Goal: Information Seeking & Learning: Learn about a topic

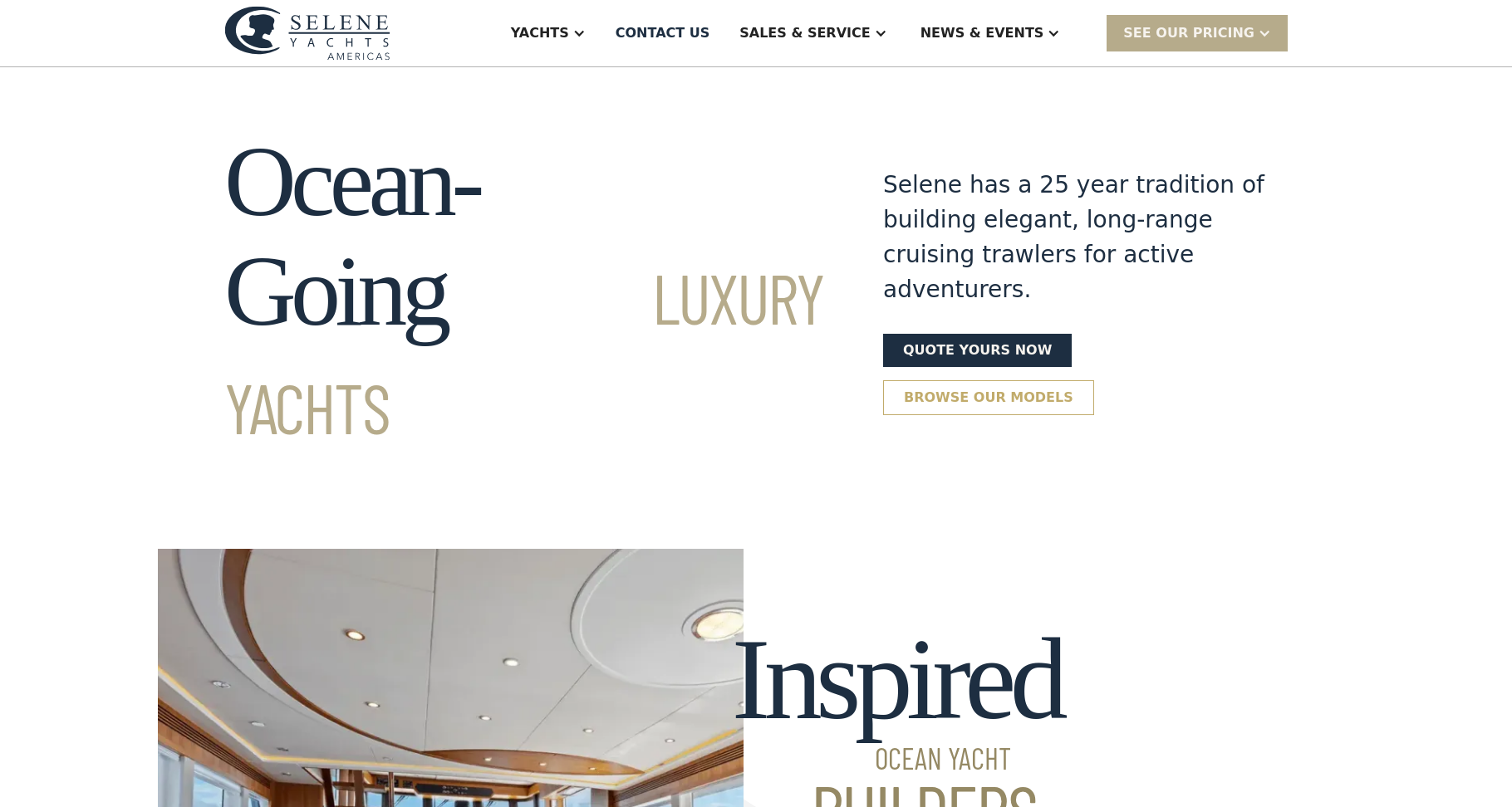
click at [1094, 381] on link "Browse our models" at bounding box center [989, 398] width 211 height 35
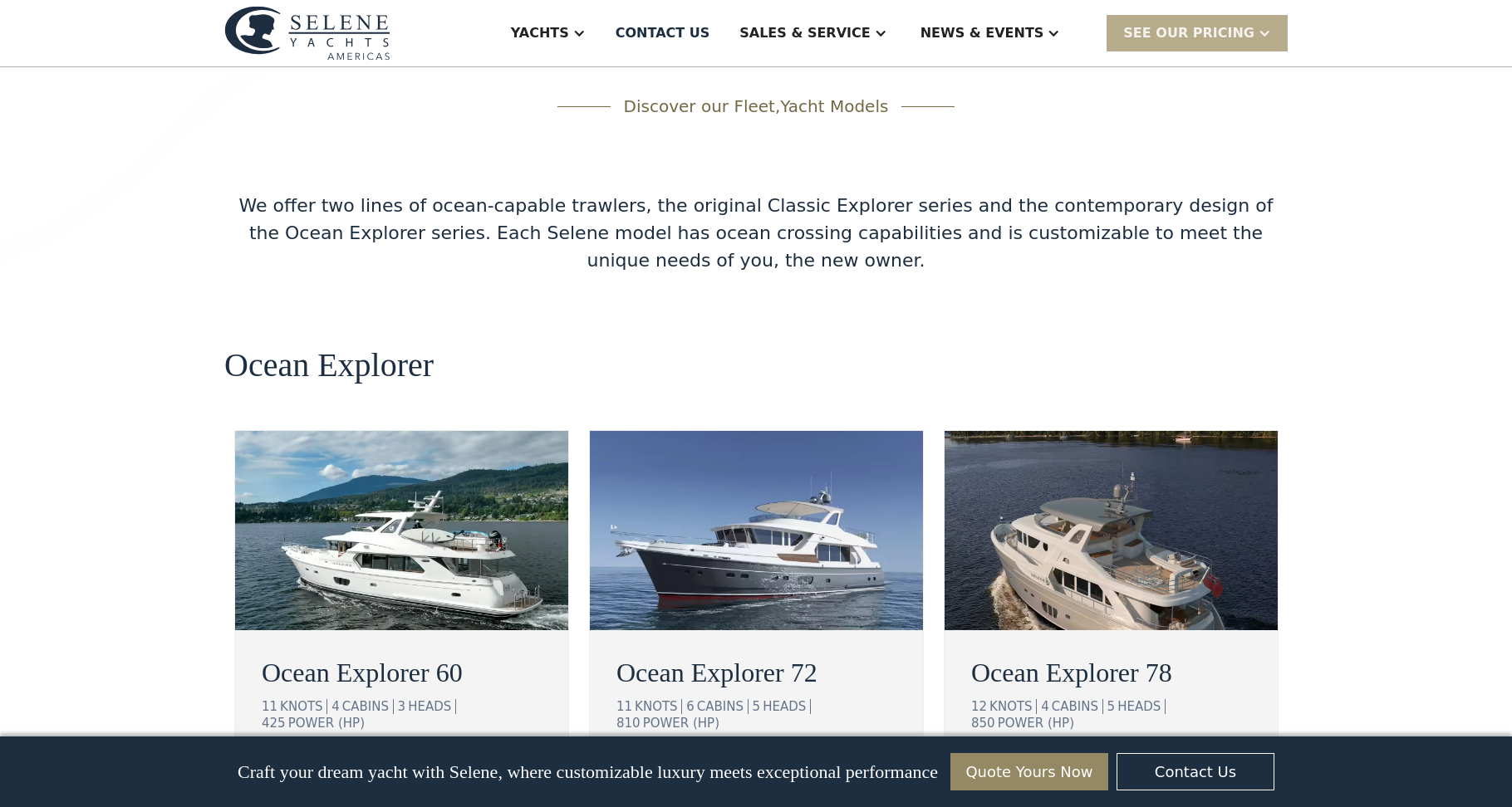
scroll to position [2765, 0]
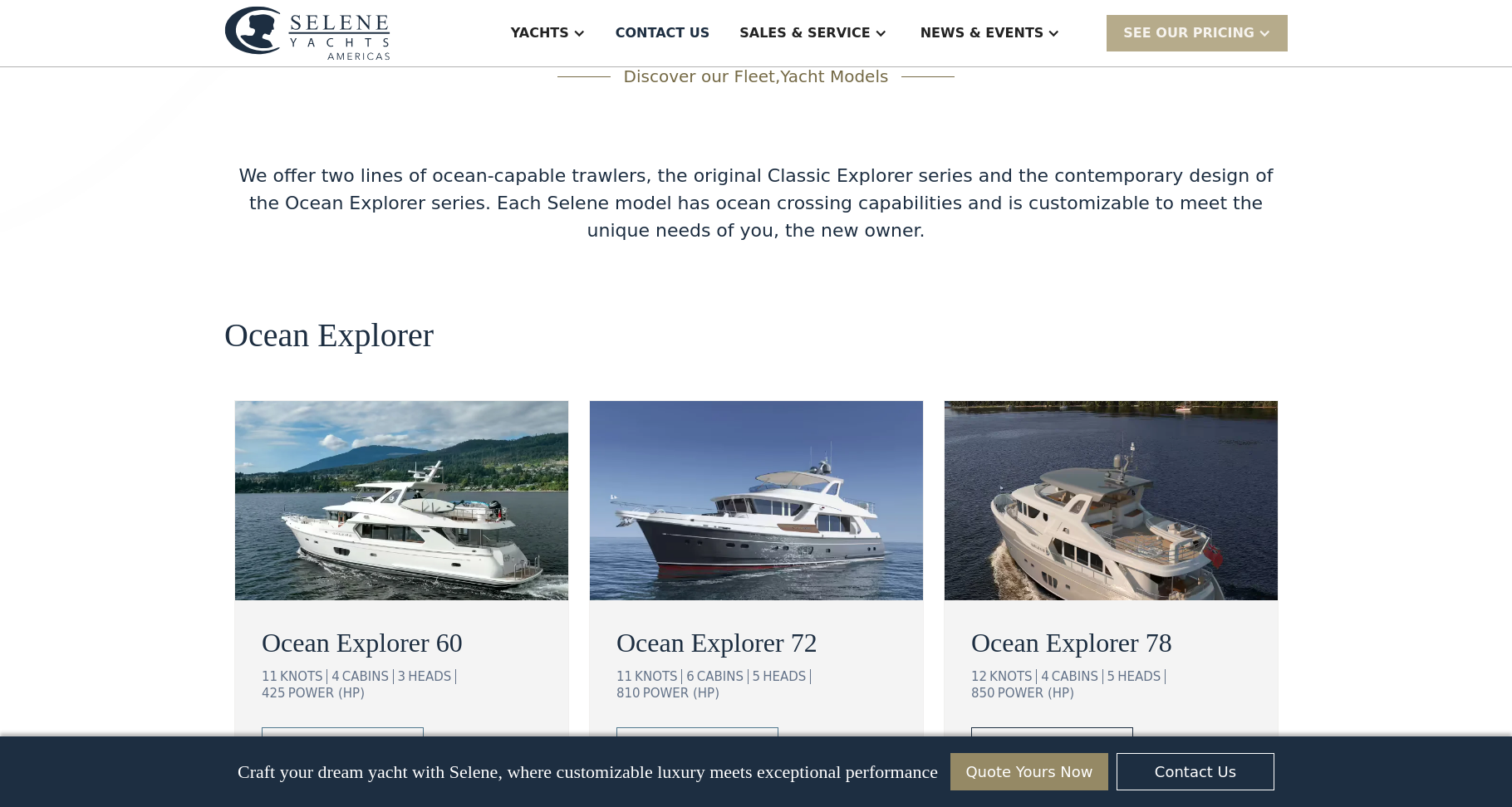
click at [1064, 735] on div "view details" at bounding box center [1039, 744] width 93 height 20
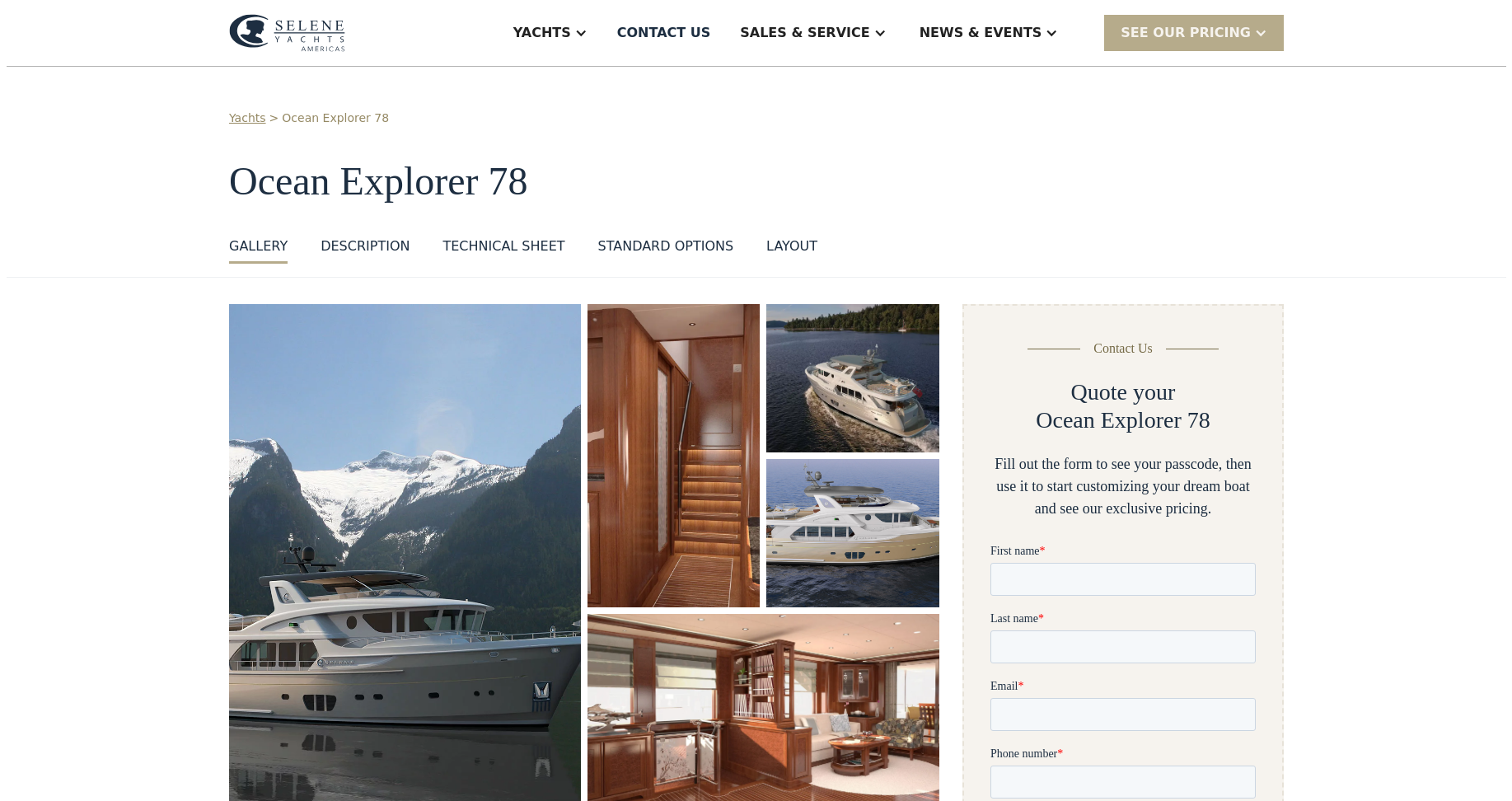
scroll to position [138, 0]
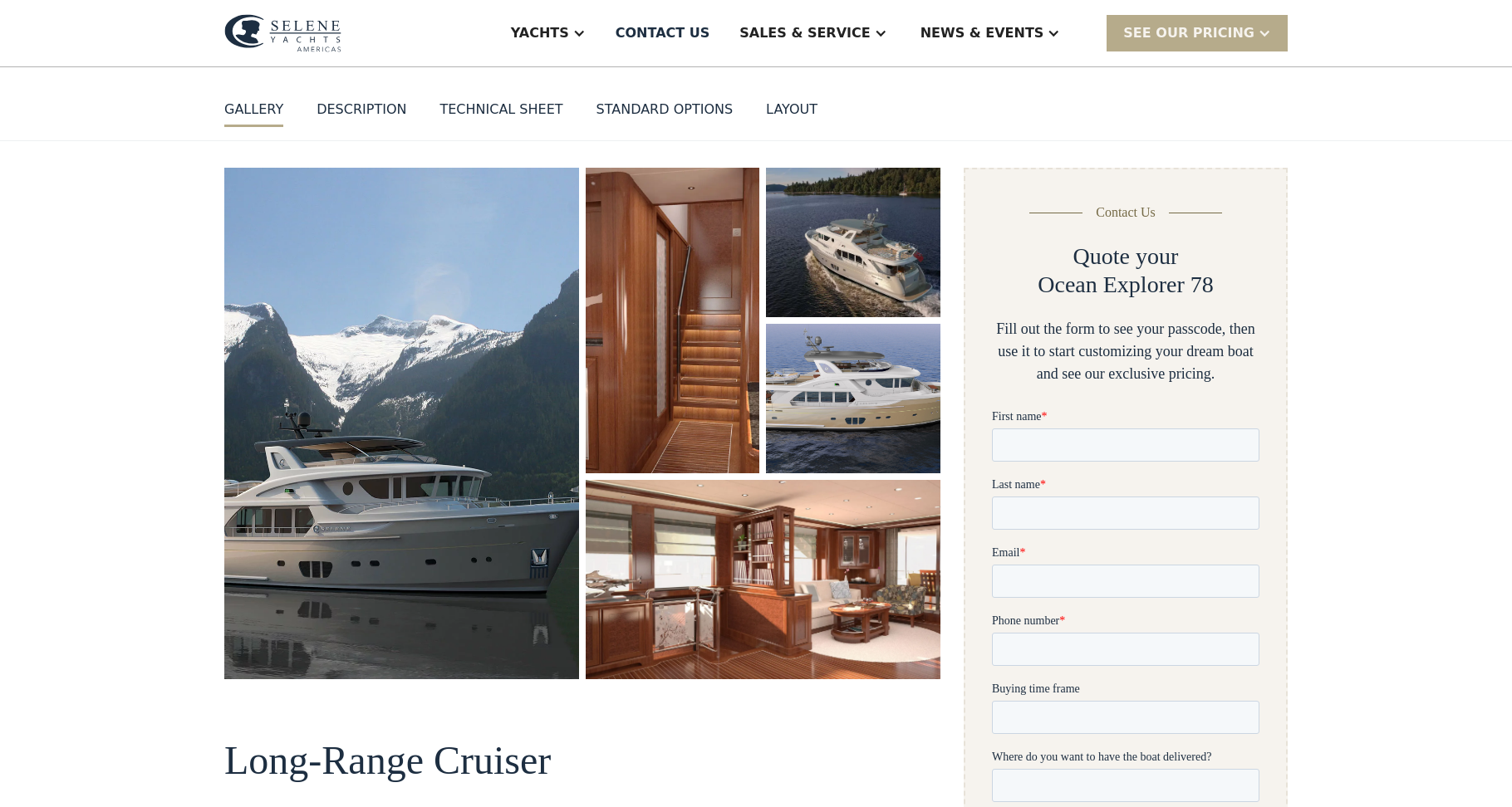
click at [422, 520] on img "open lightbox" at bounding box center [402, 424] width 355 height 511
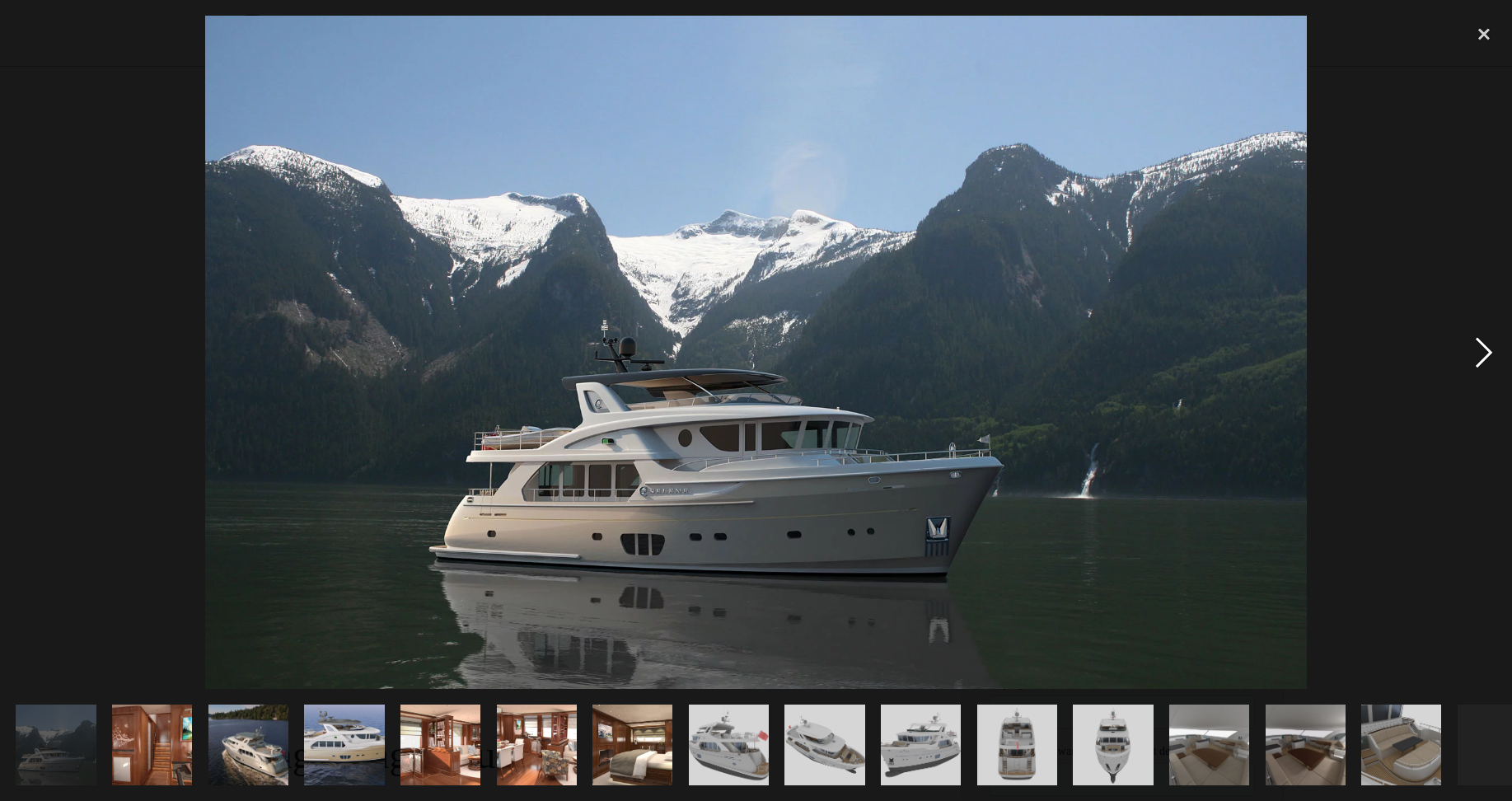
click at [1481, 352] on div "next image" at bounding box center [1485, 352] width 56 height 672
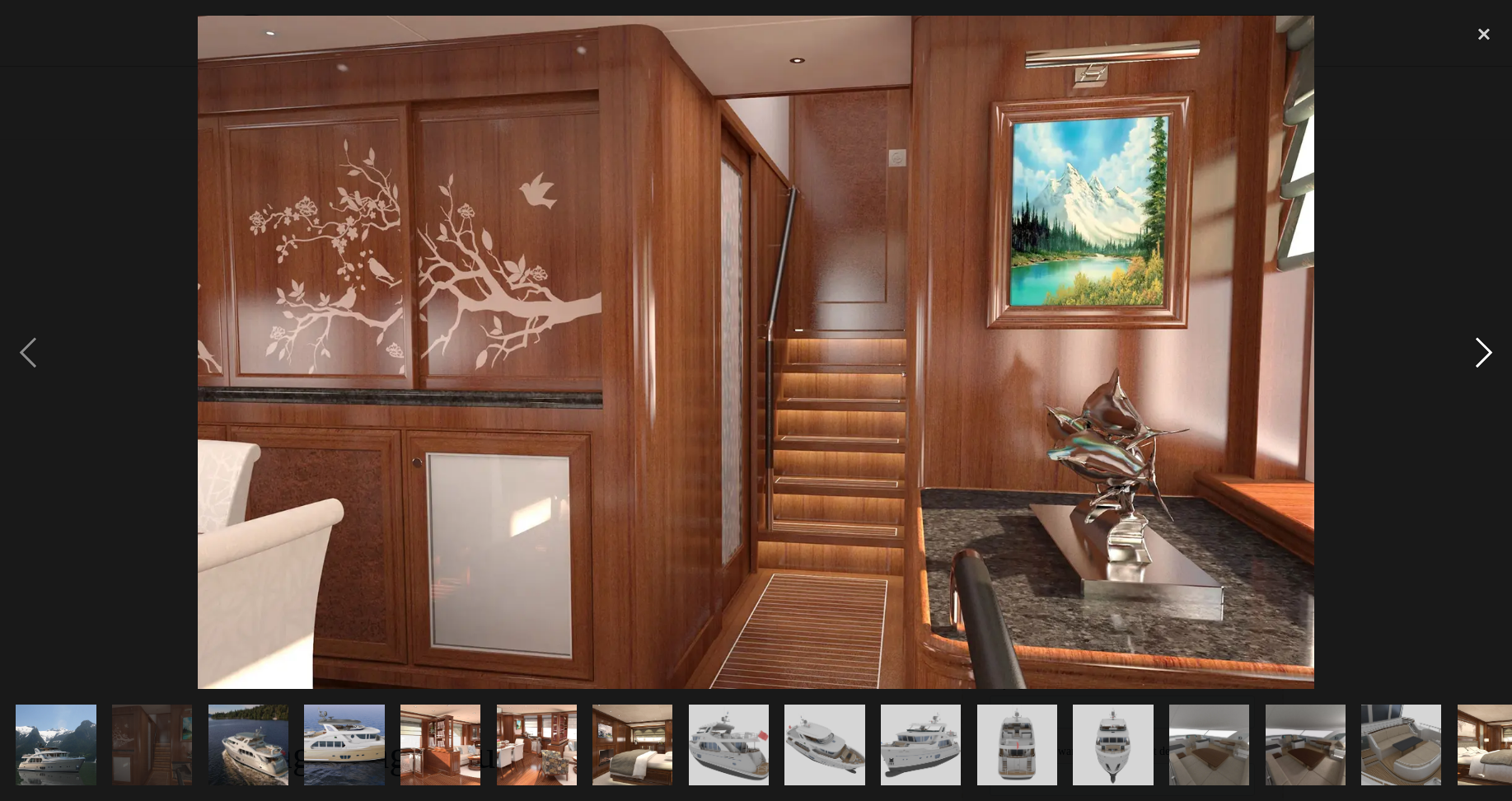
click at [1481, 352] on div "next image" at bounding box center [1485, 352] width 56 height 672
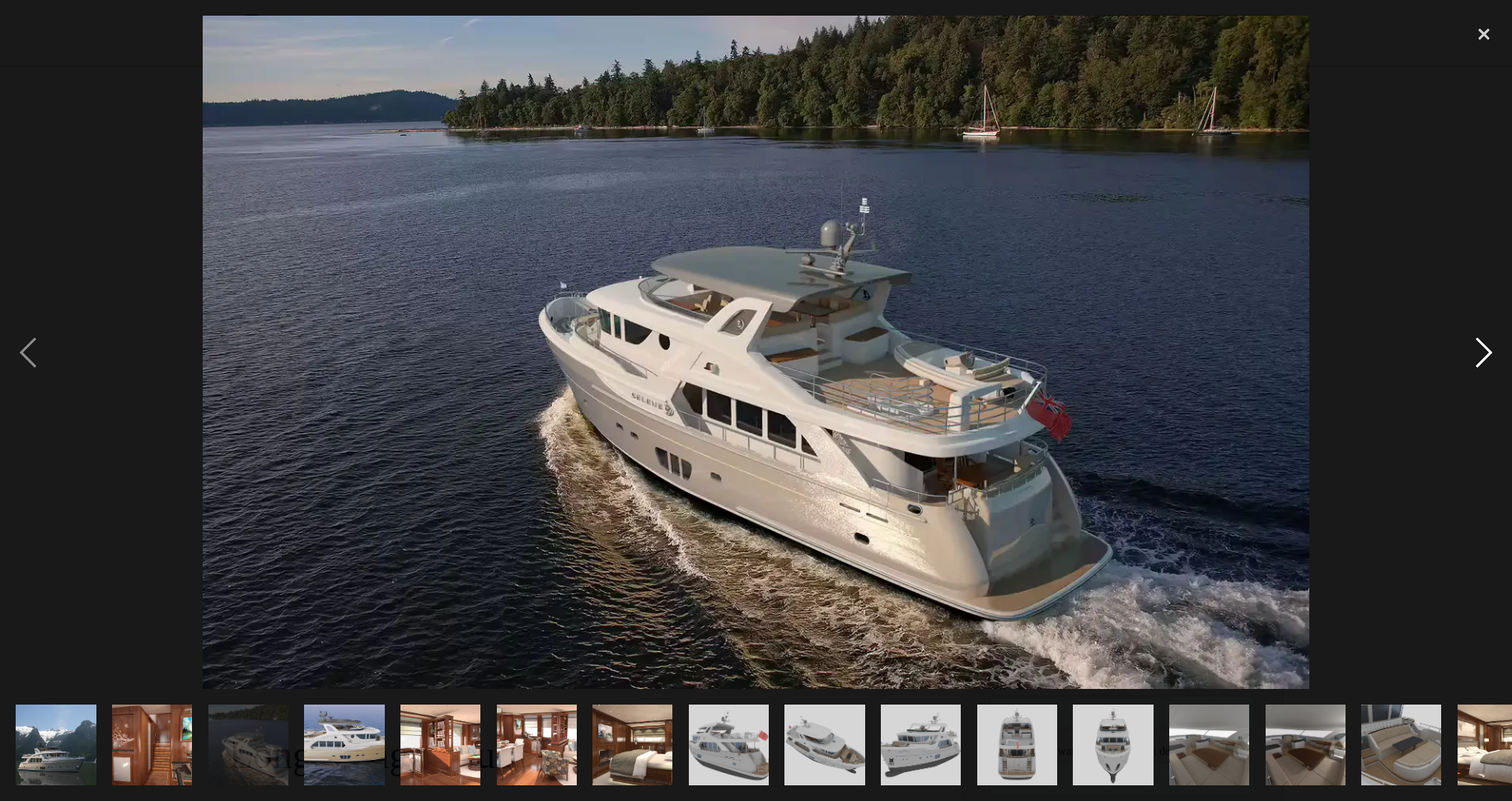
click at [1487, 352] on div "next image" at bounding box center [1485, 352] width 56 height 672
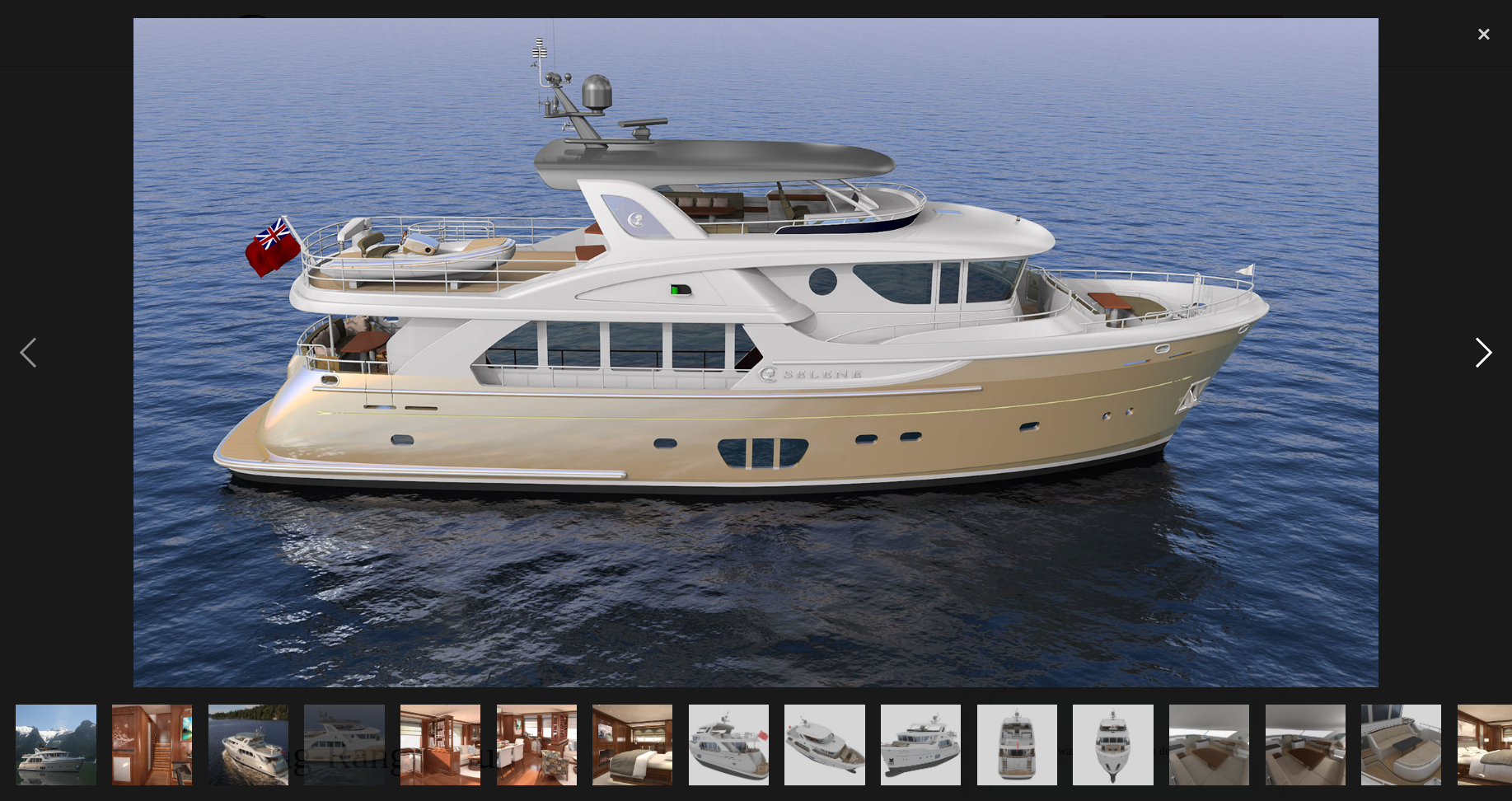
click at [1481, 346] on div "next image" at bounding box center [1485, 352] width 56 height 672
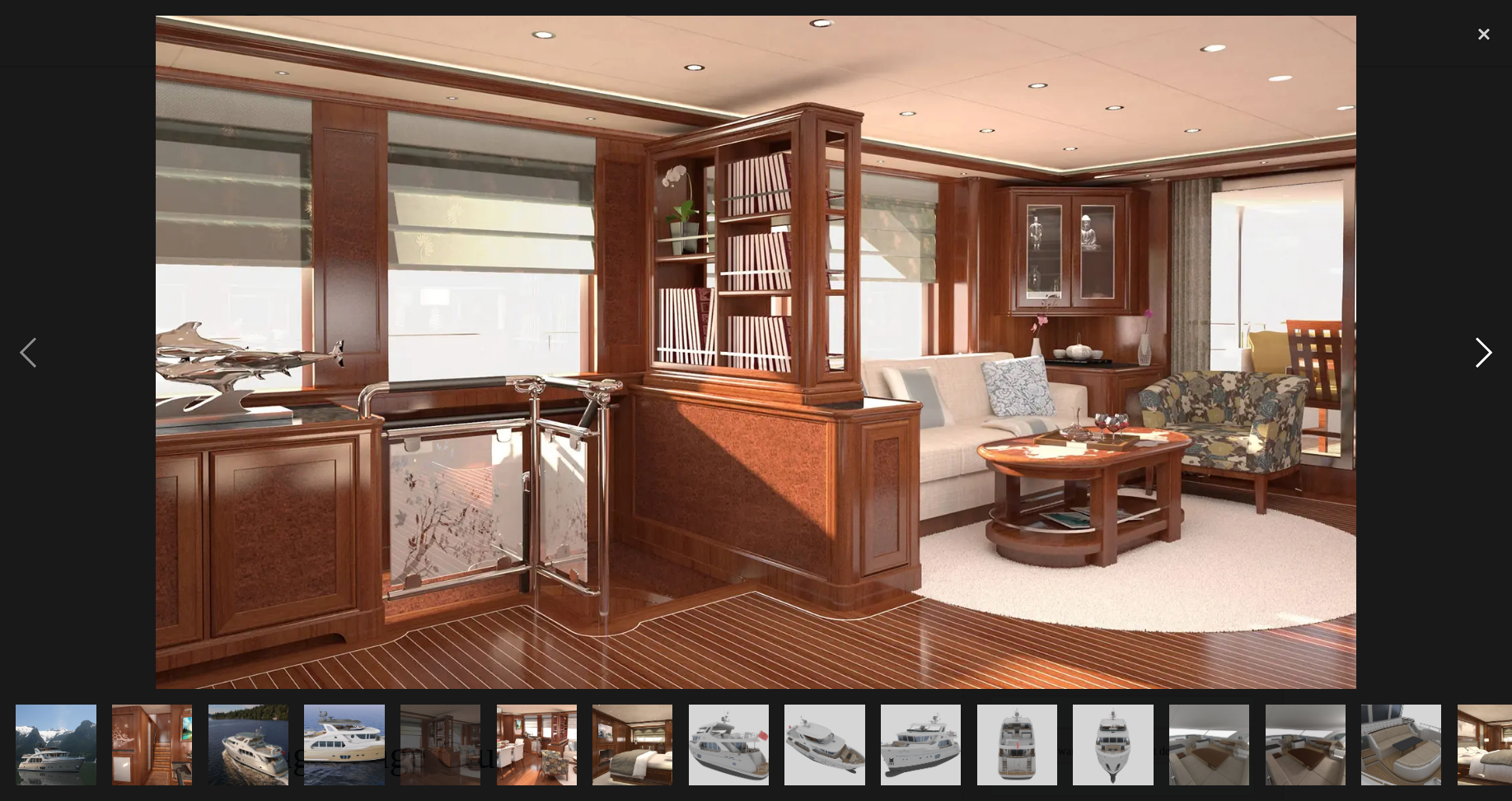
click at [1481, 346] on div "next image" at bounding box center [1485, 352] width 56 height 672
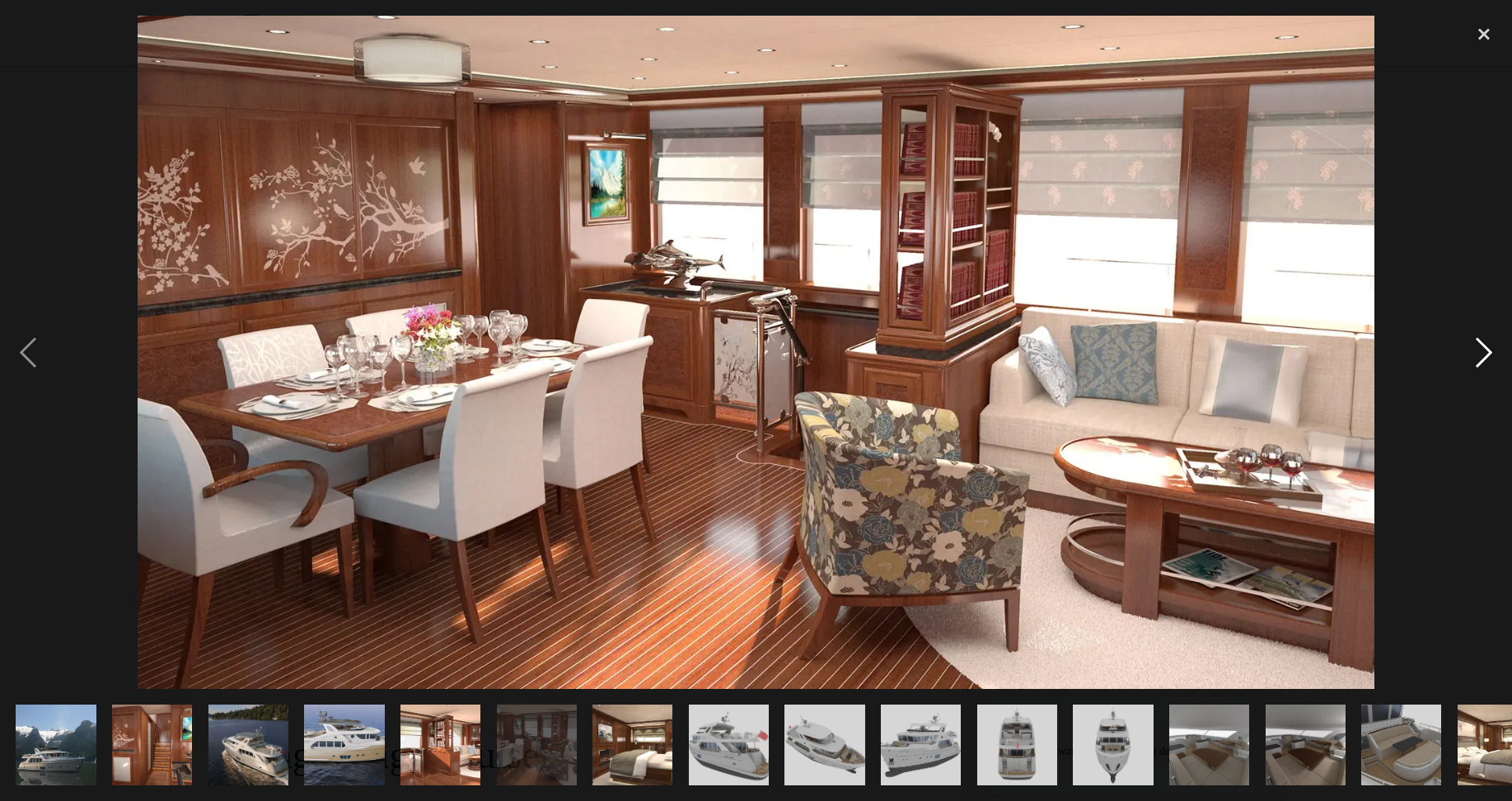
click at [1481, 346] on div "next image" at bounding box center [1485, 352] width 56 height 672
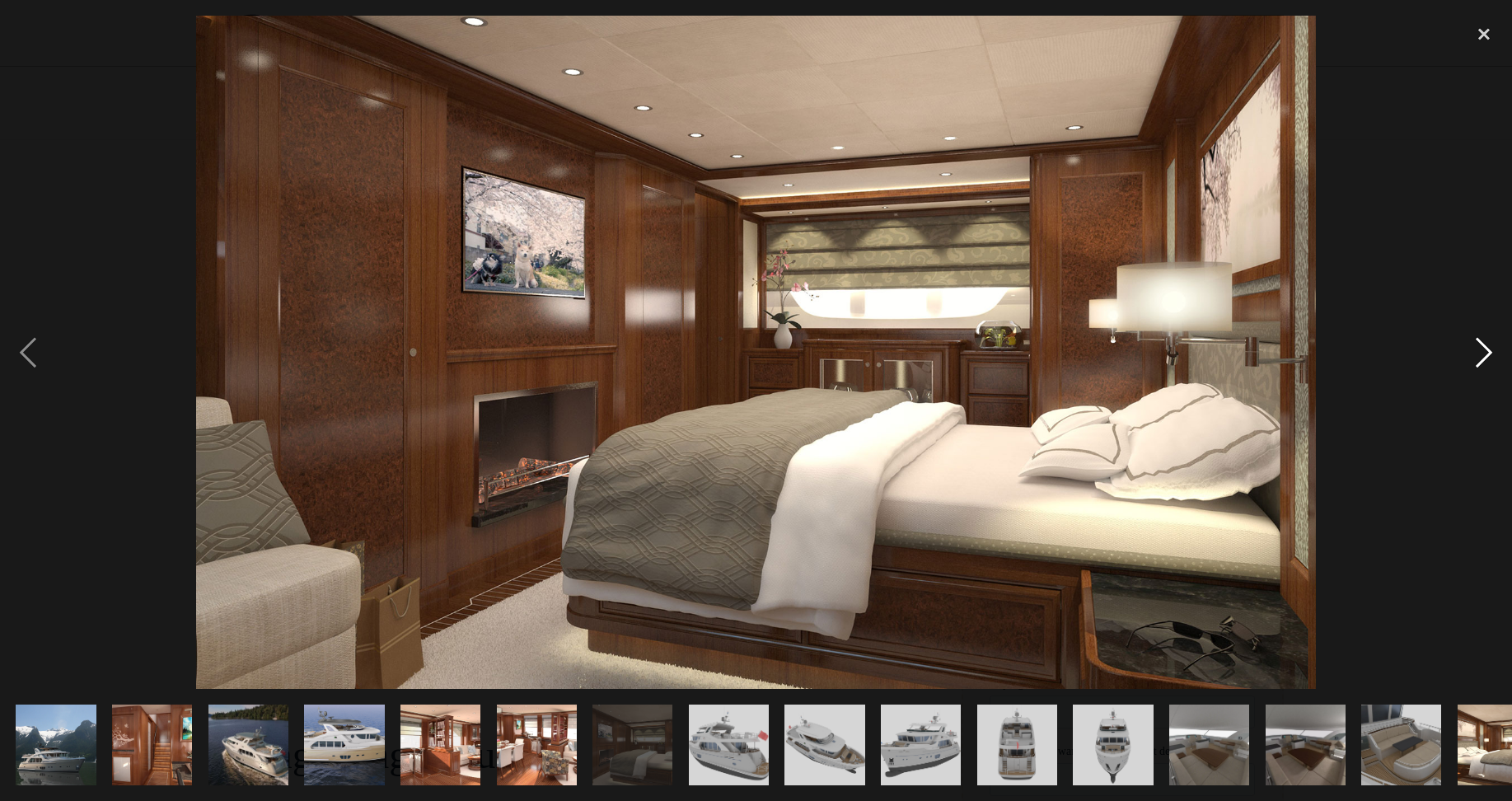
click at [1481, 346] on div "next image" at bounding box center [1485, 352] width 56 height 672
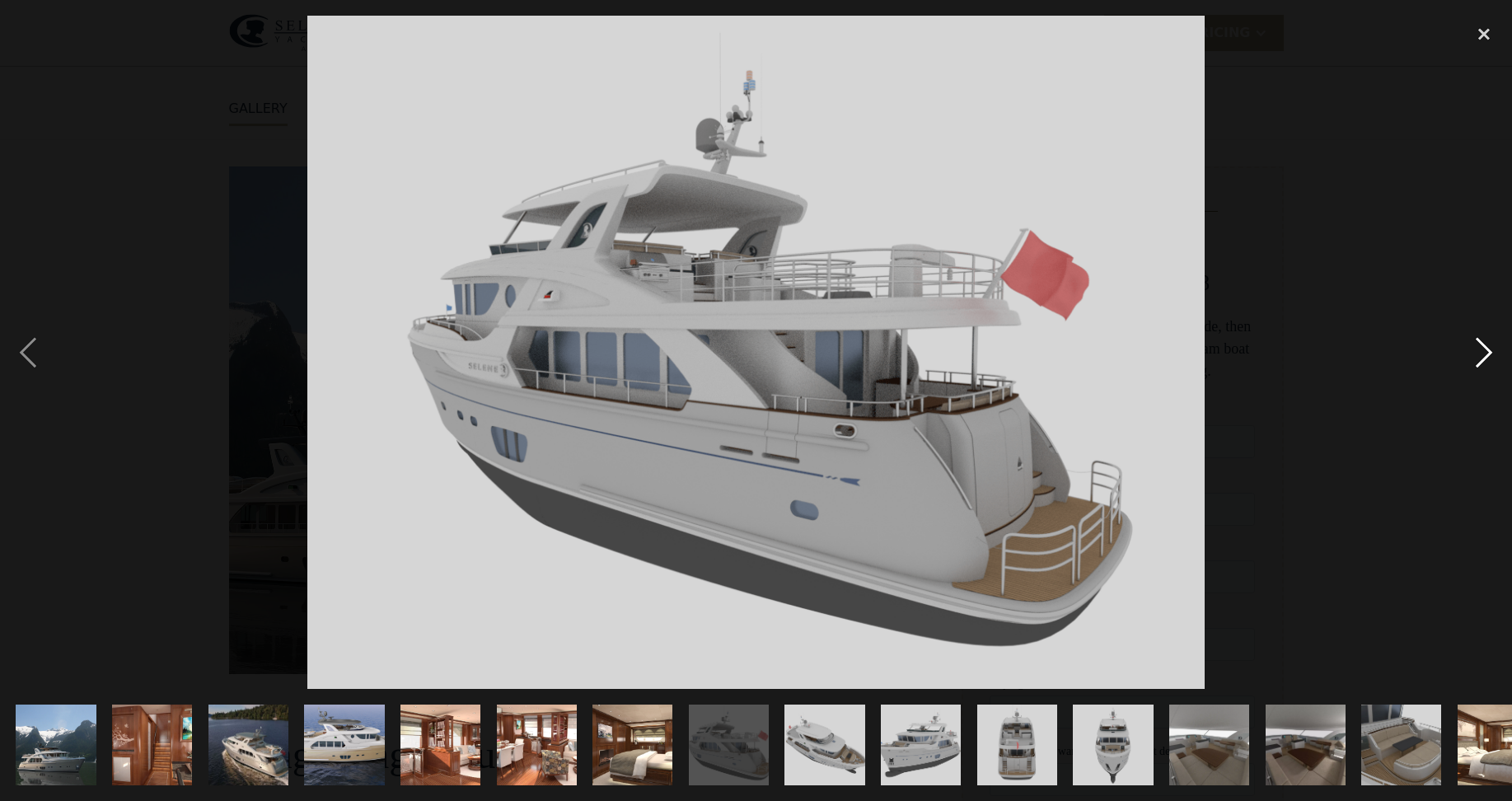
click at [1490, 347] on div "next image" at bounding box center [1485, 352] width 56 height 672
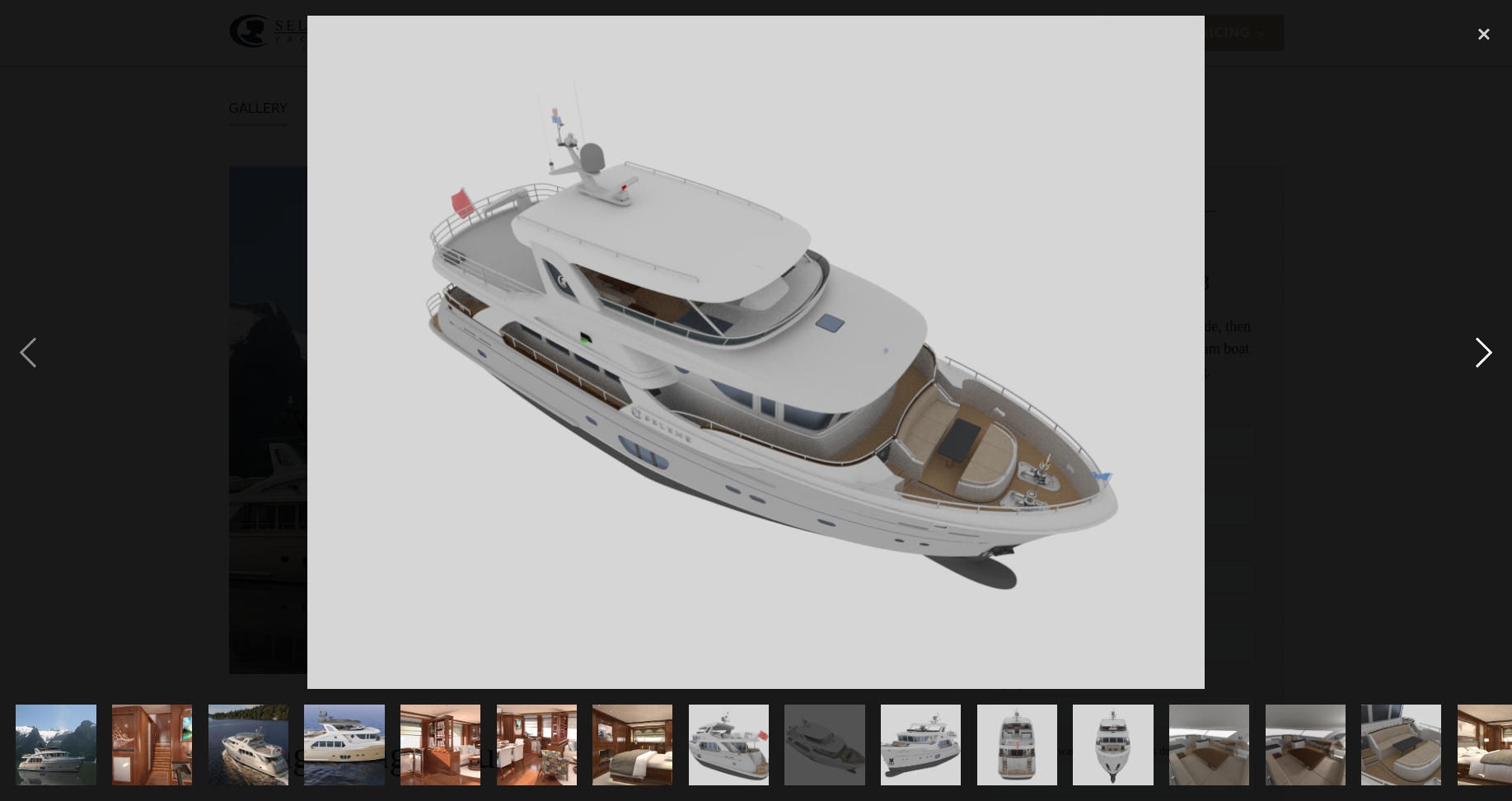
click at [1490, 347] on div "next image" at bounding box center [1485, 352] width 56 height 672
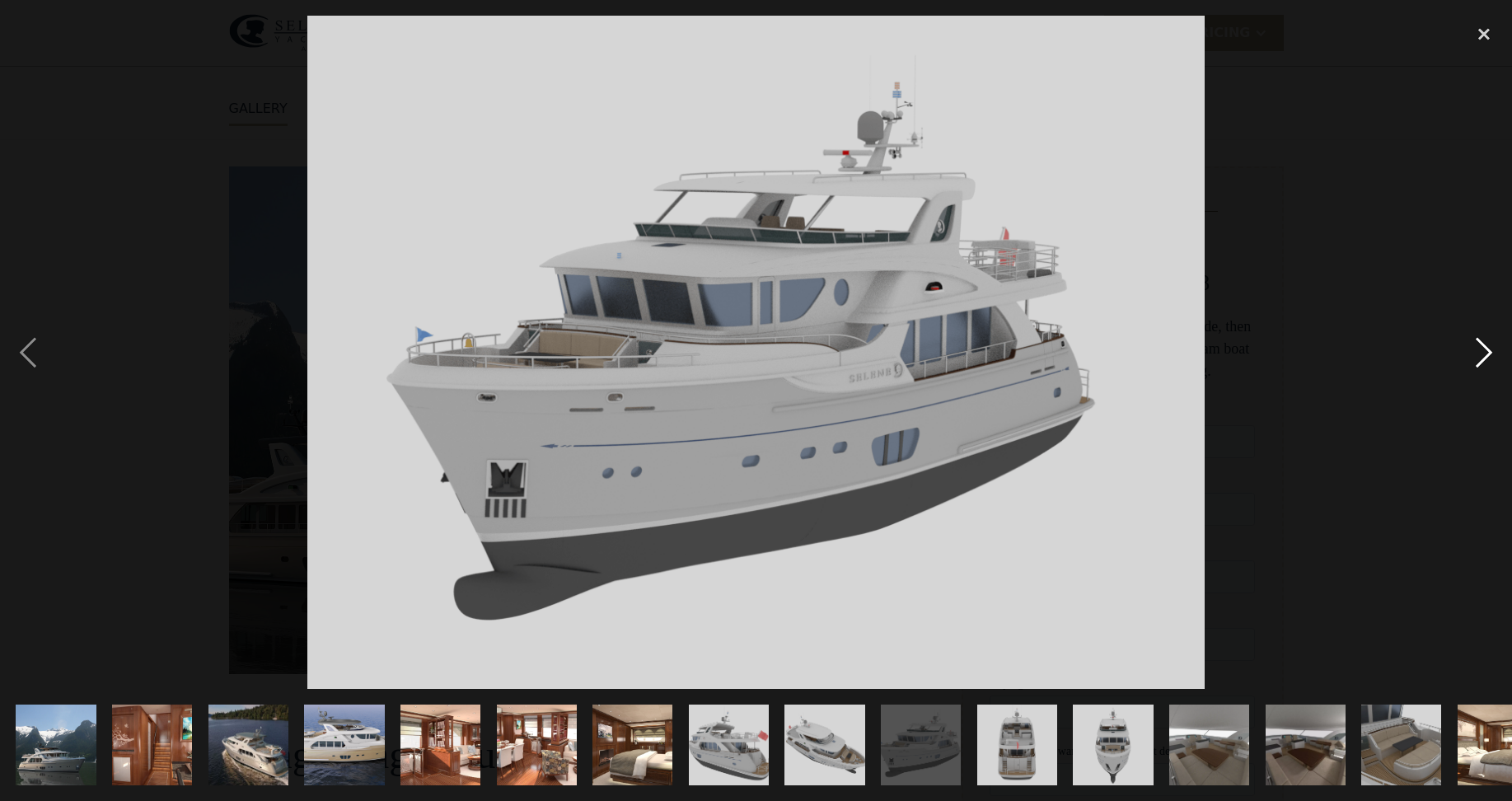
click at [1490, 347] on div "next image" at bounding box center [1485, 352] width 56 height 672
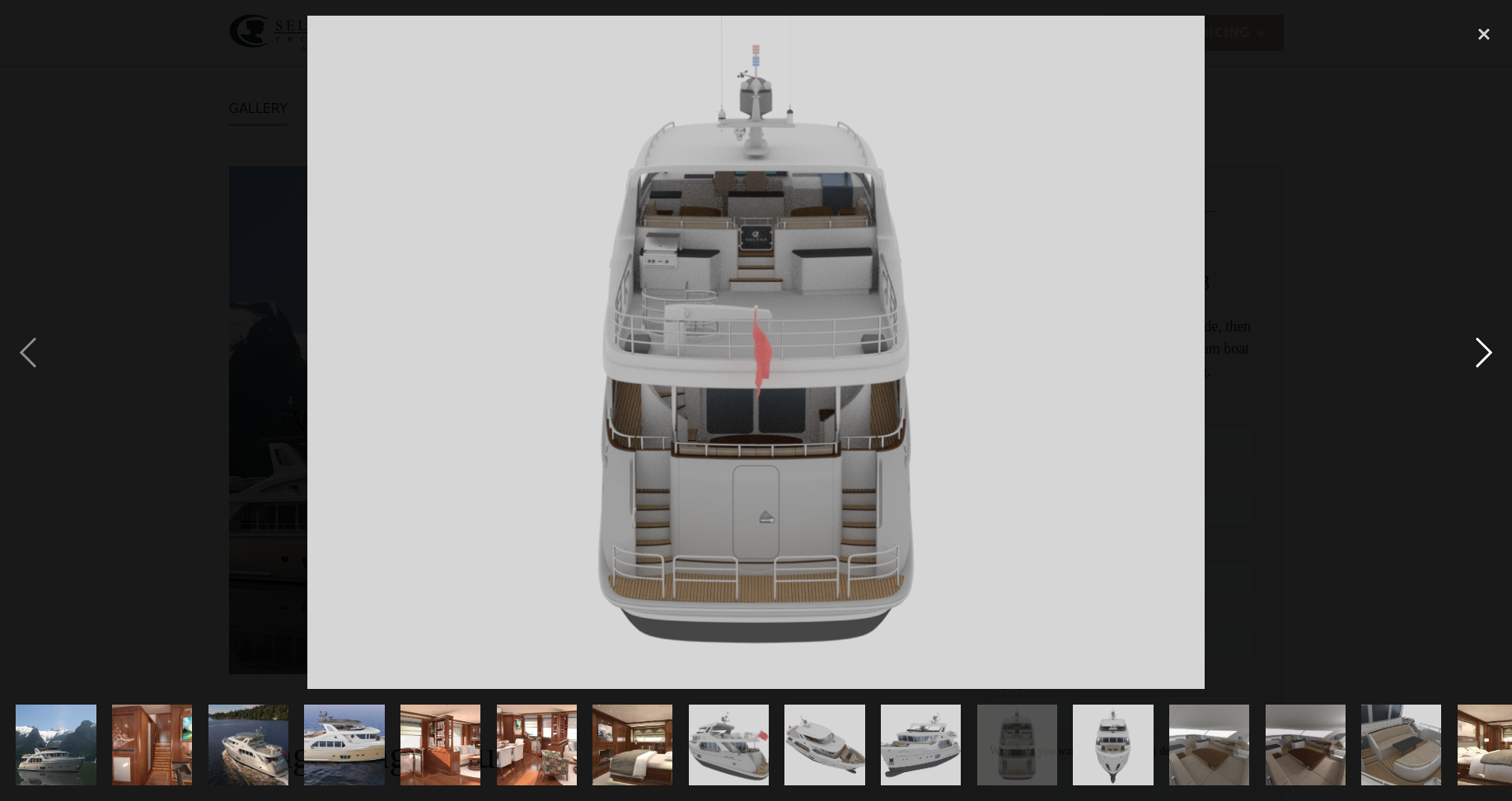
click at [1490, 347] on div "next image" at bounding box center [1485, 352] width 56 height 672
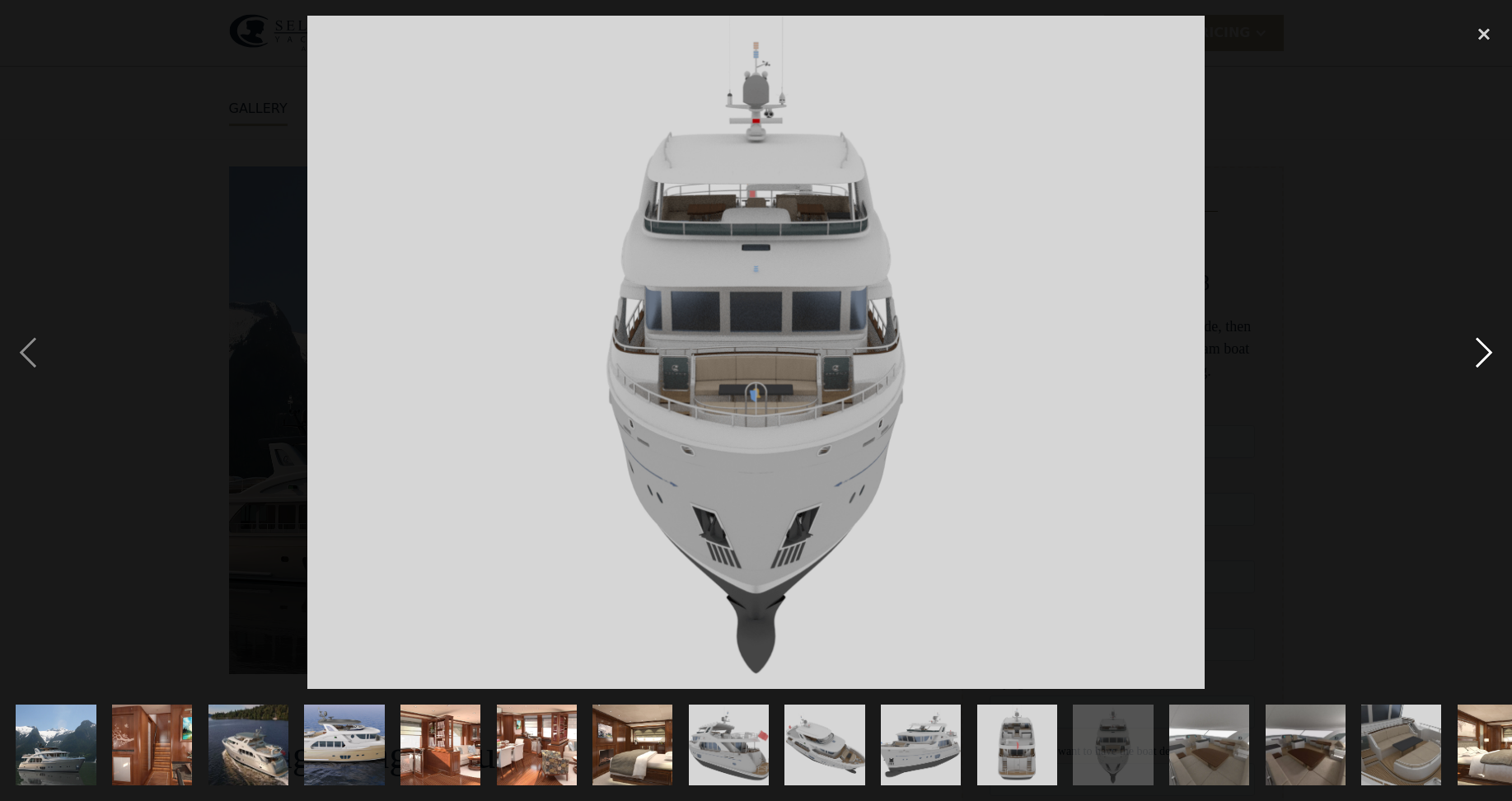
click at [1490, 347] on div "next image" at bounding box center [1485, 352] width 56 height 672
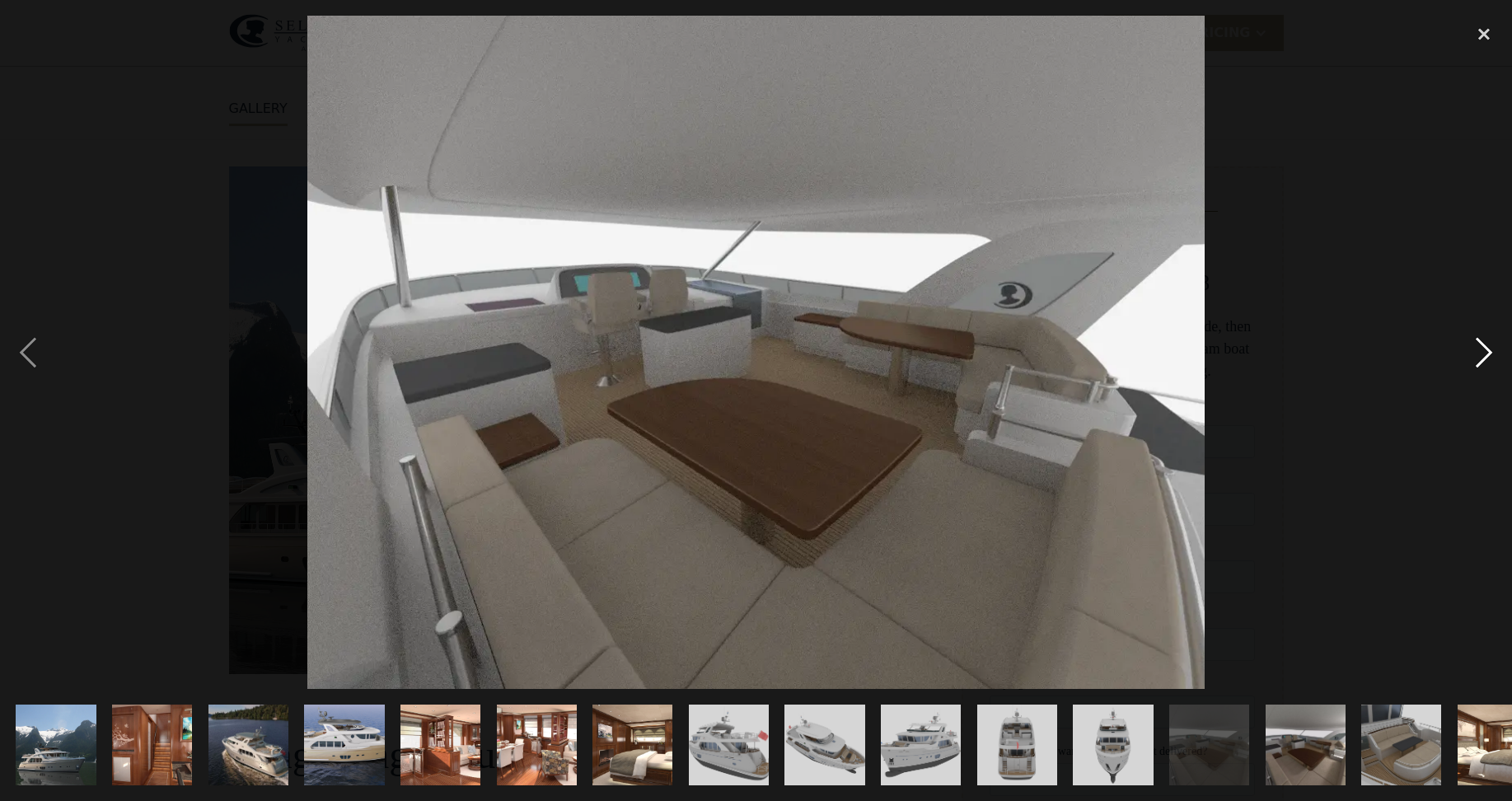
click at [1490, 347] on div "next image" at bounding box center [1485, 352] width 56 height 672
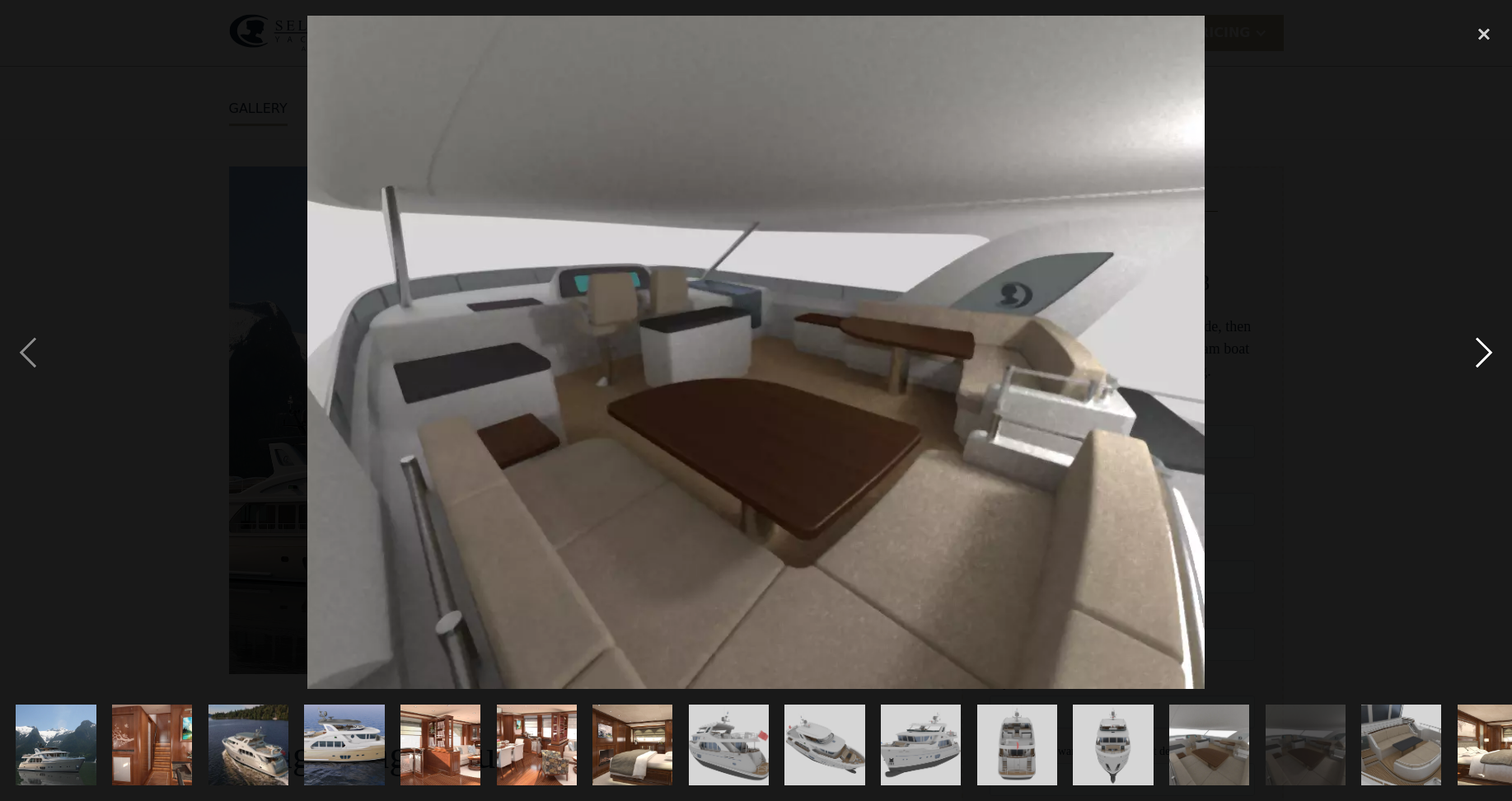
click at [1487, 353] on div "next image" at bounding box center [1485, 352] width 56 height 672
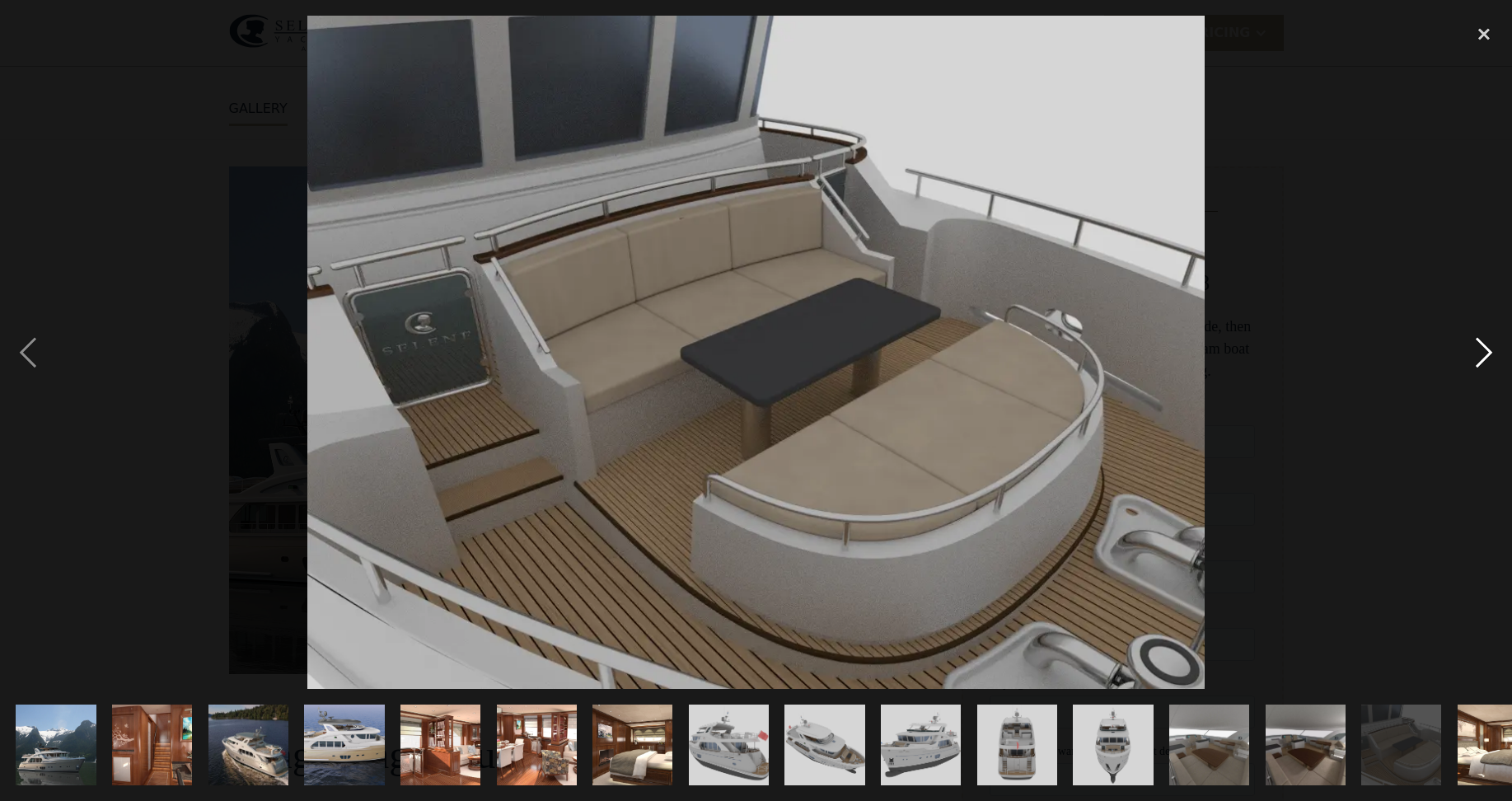
click at [1487, 353] on div "next image" at bounding box center [1485, 352] width 56 height 672
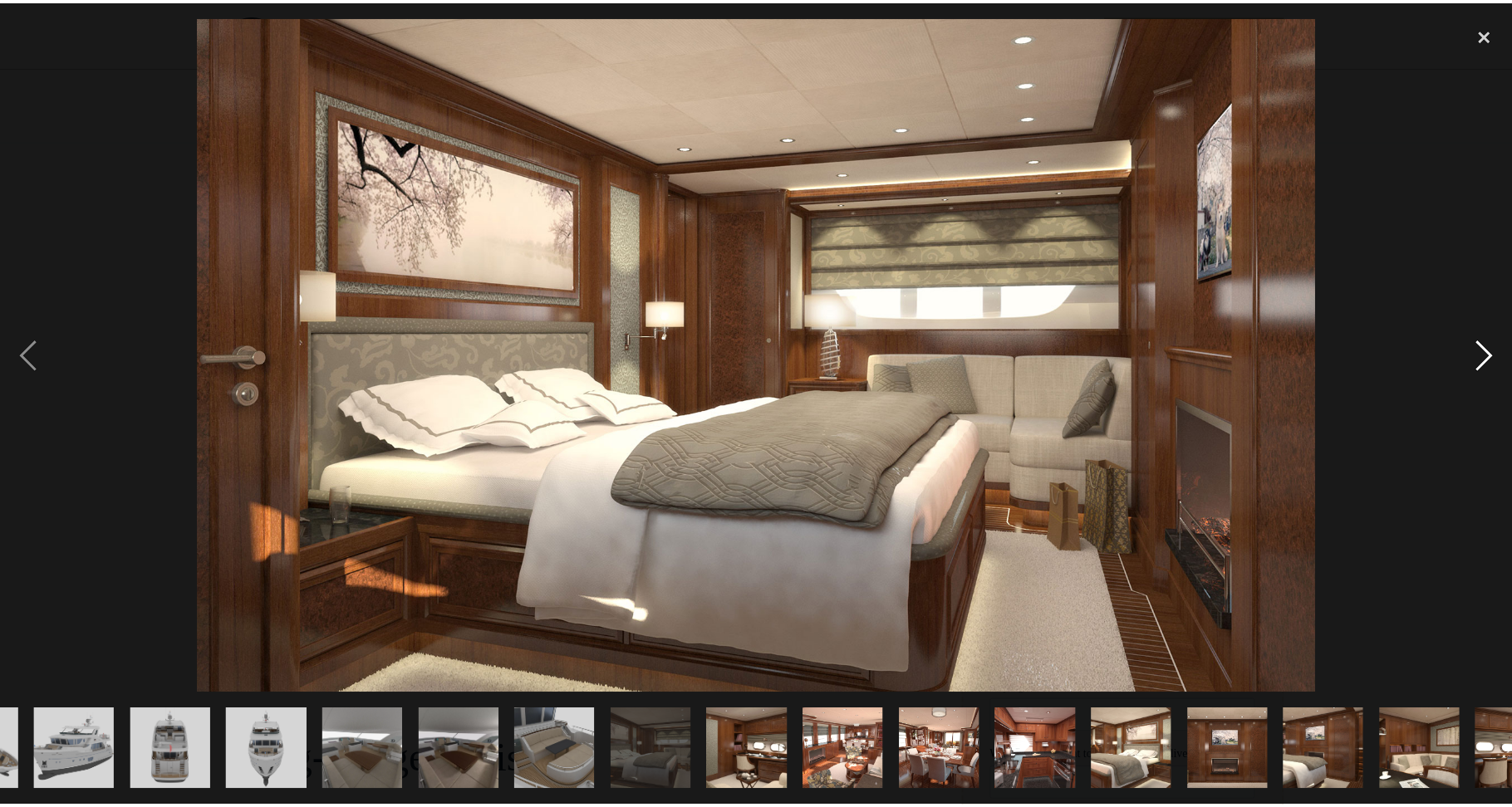
scroll to position [0, 913]
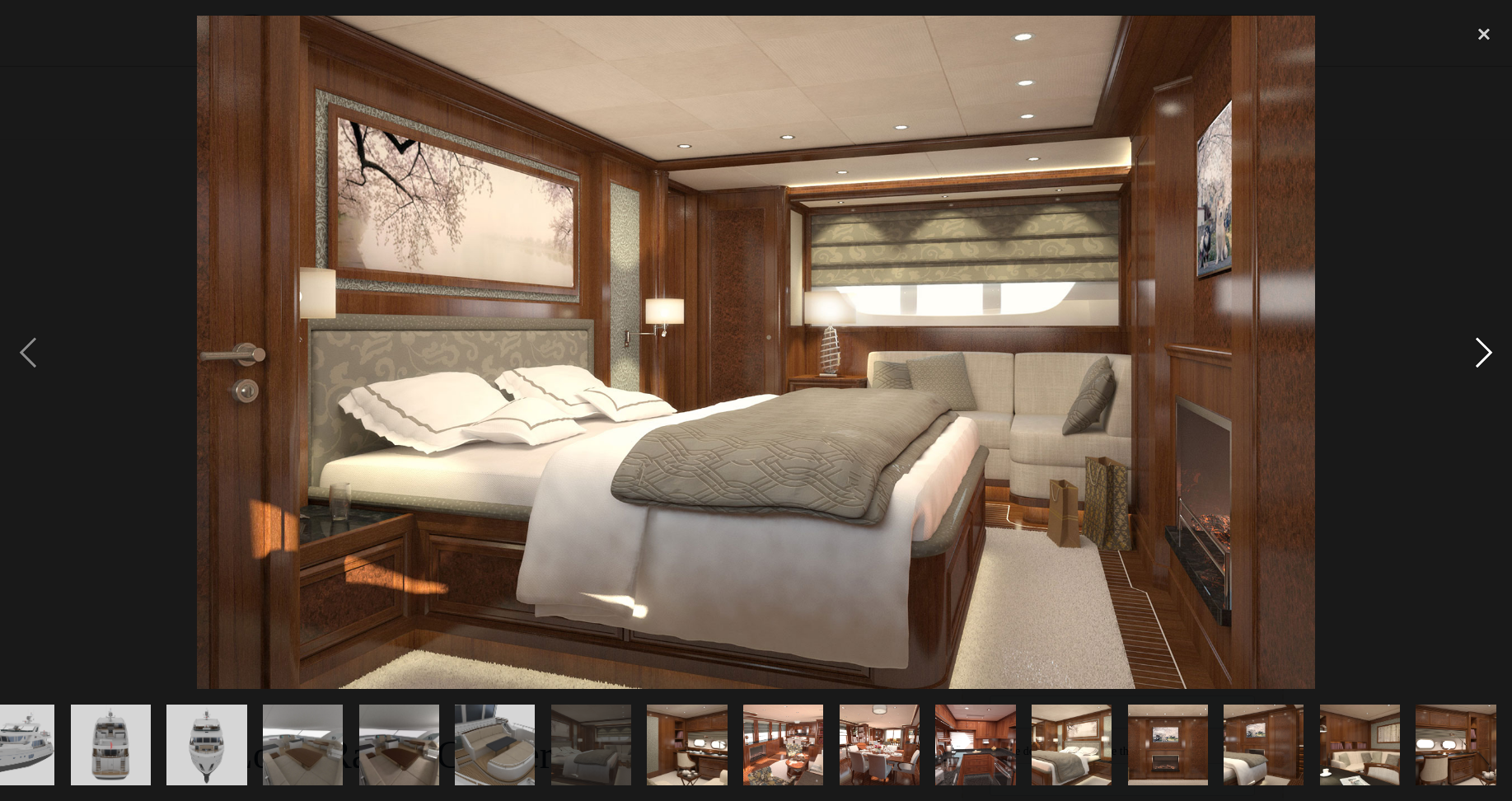
click at [1475, 354] on div "next image" at bounding box center [1485, 352] width 56 height 672
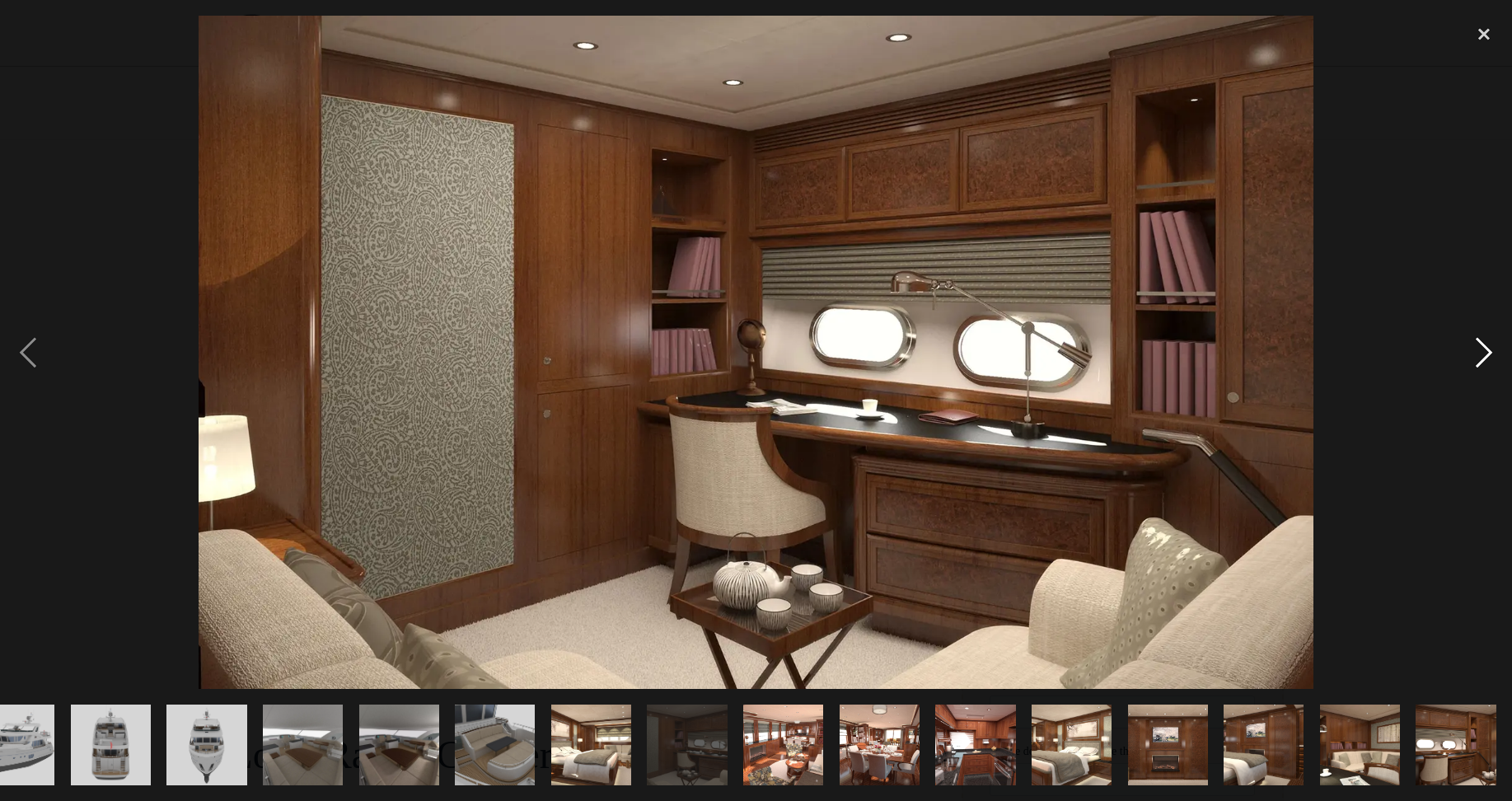
click at [1475, 354] on div "next image" at bounding box center [1485, 352] width 56 height 672
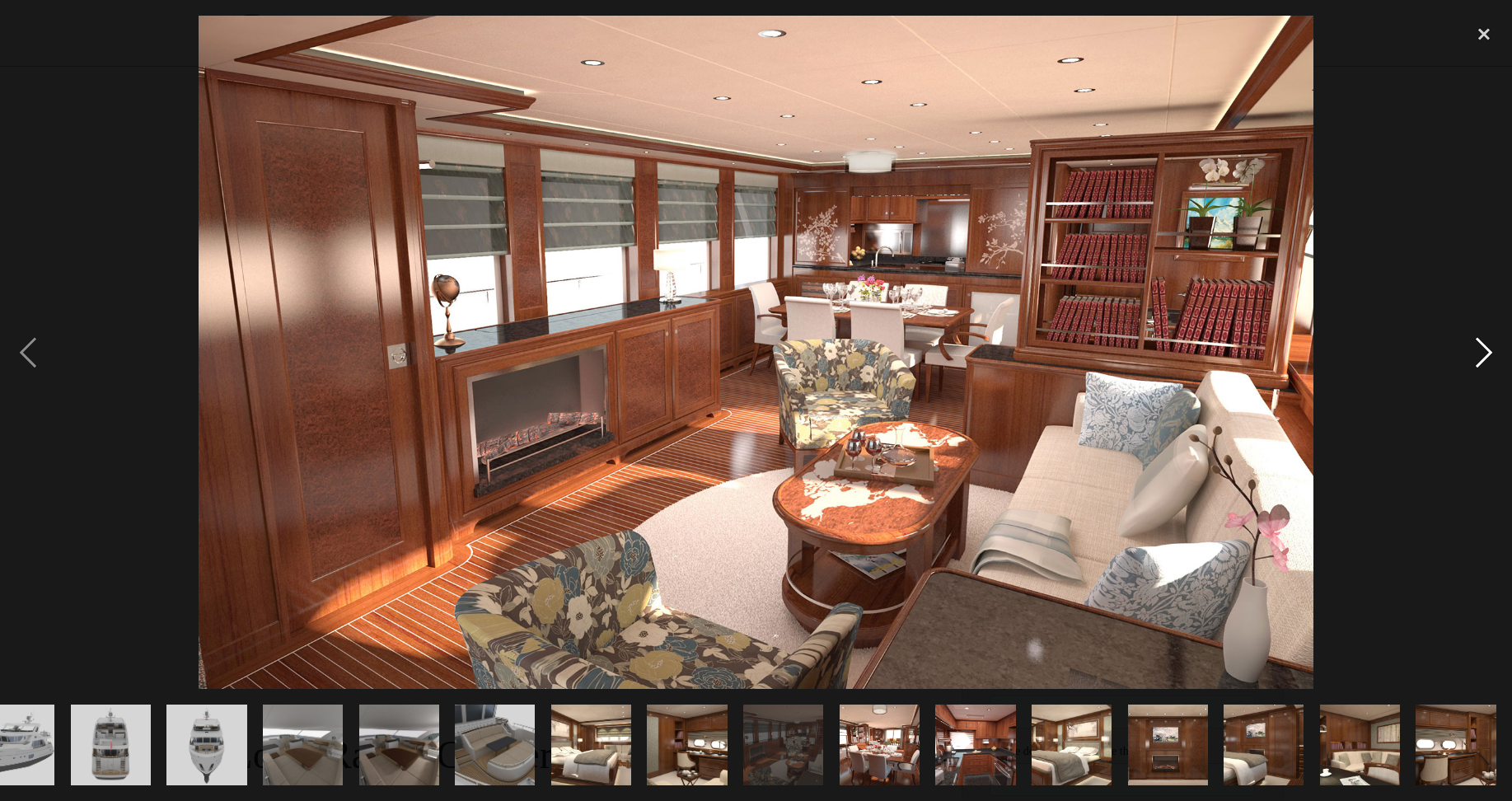
click at [1475, 354] on div "next image" at bounding box center [1485, 352] width 56 height 672
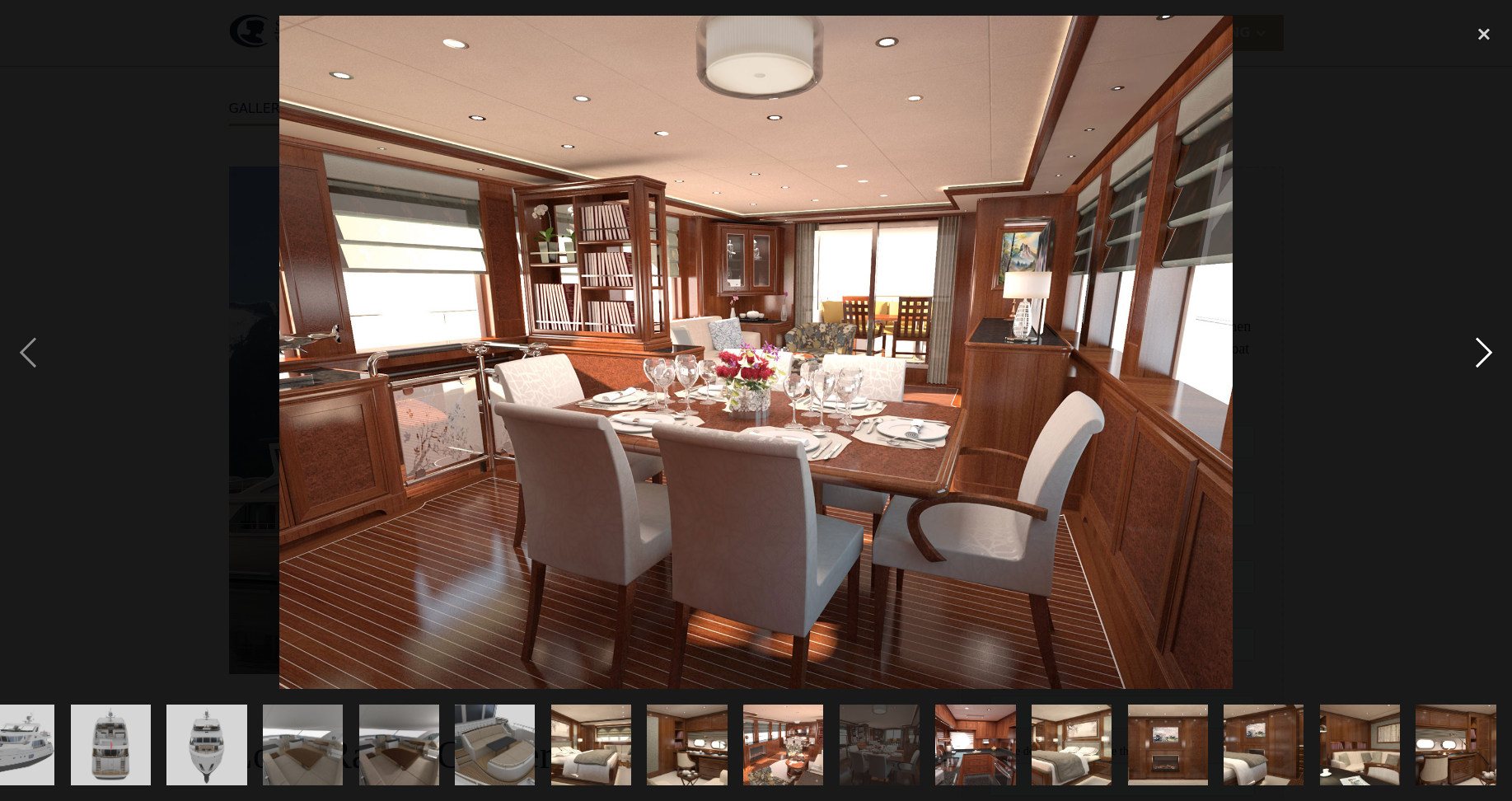
click at [1475, 354] on div "next image" at bounding box center [1485, 352] width 56 height 672
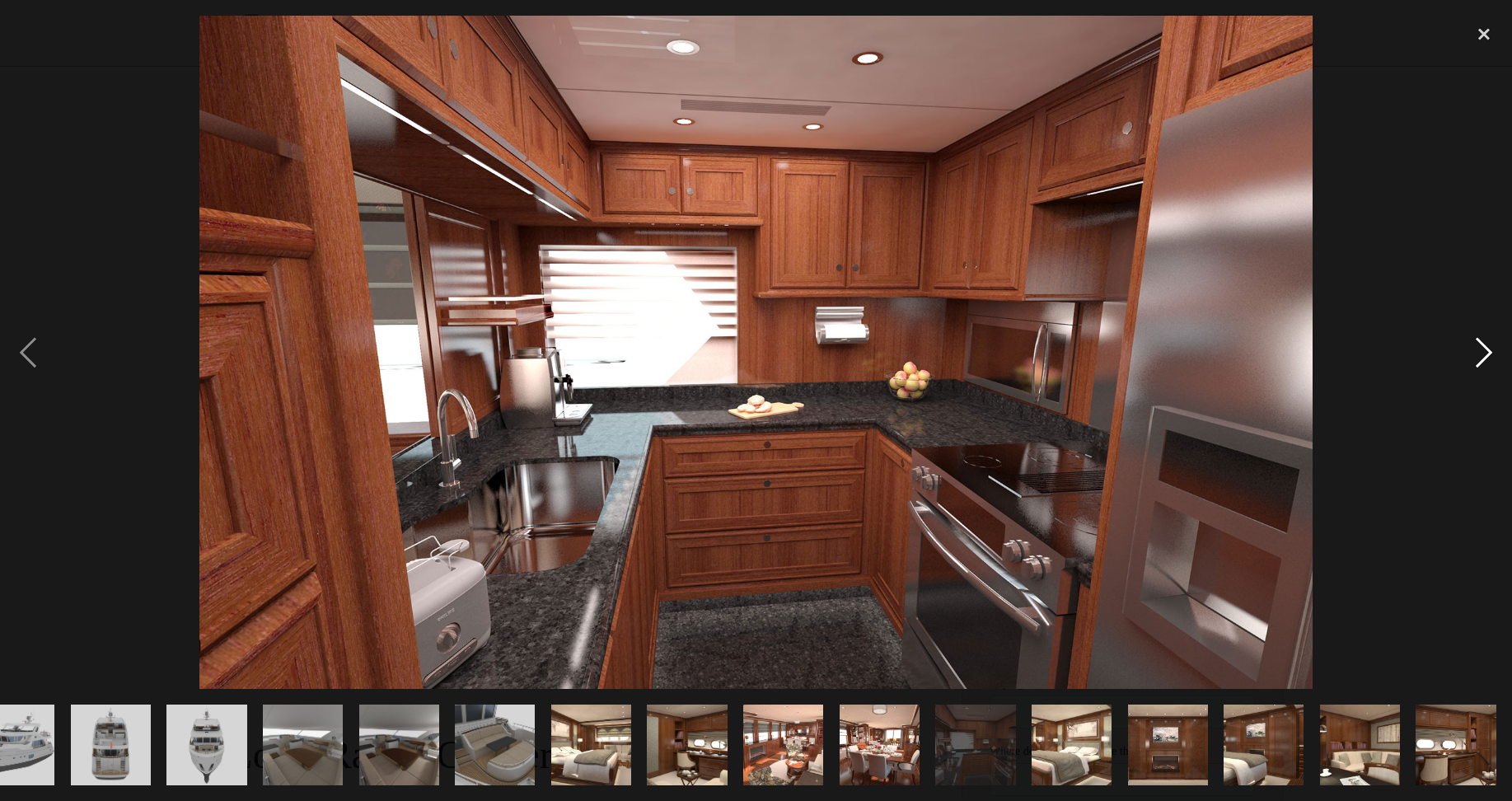
click at [1475, 354] on div "next image" at bounding box center [1485, 352] width 56 height 672
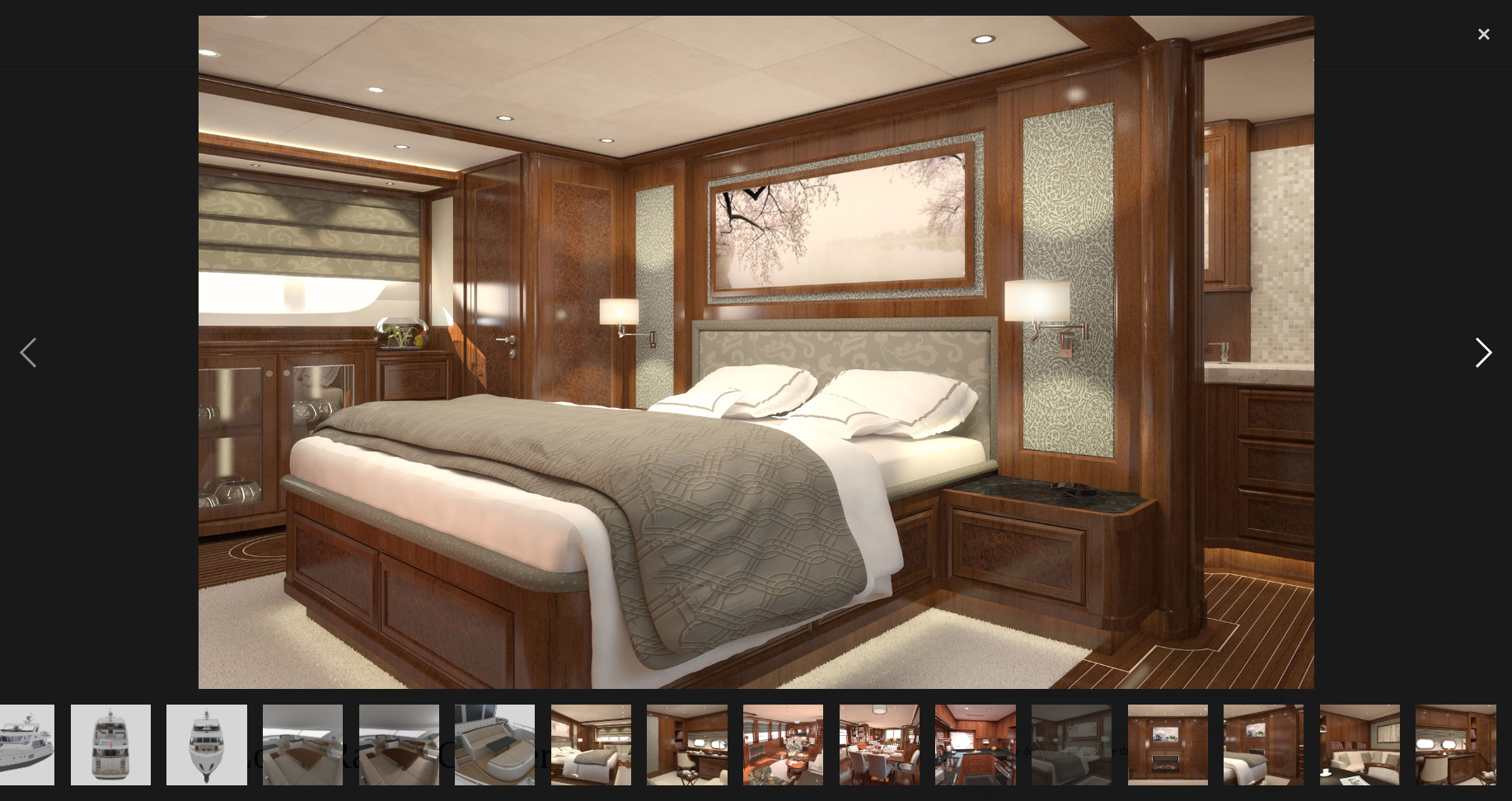
click at [1475, 354] on div "next image" at bounding box center [1485, 352] width 56 height 672
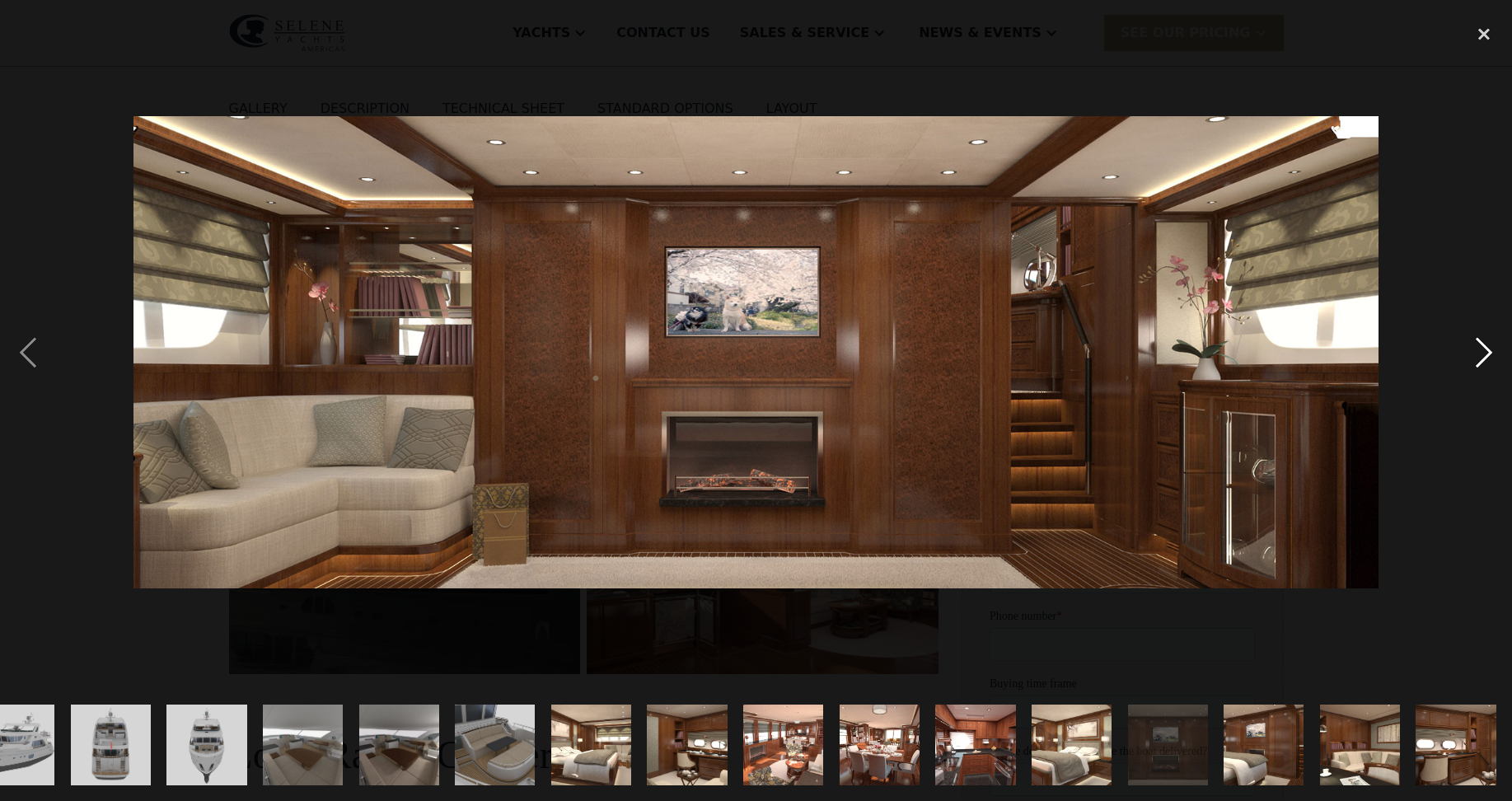
click at [1475, 354] on div "next image" at bounding box center [1485, 352] width 56 height 672
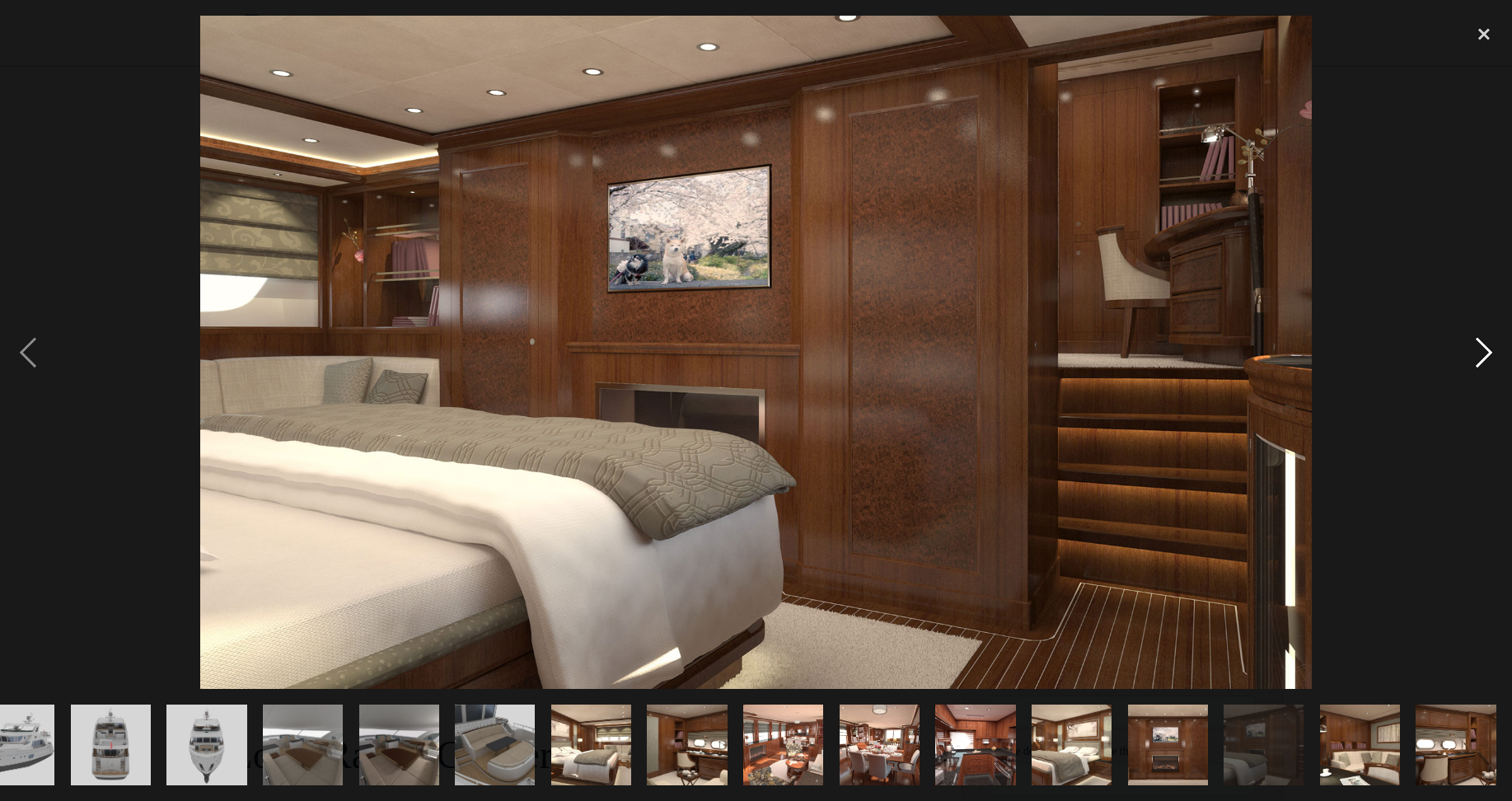
click at [1475, 354] on div "next image" at bounding box center [1485, 352] width 56 height 672
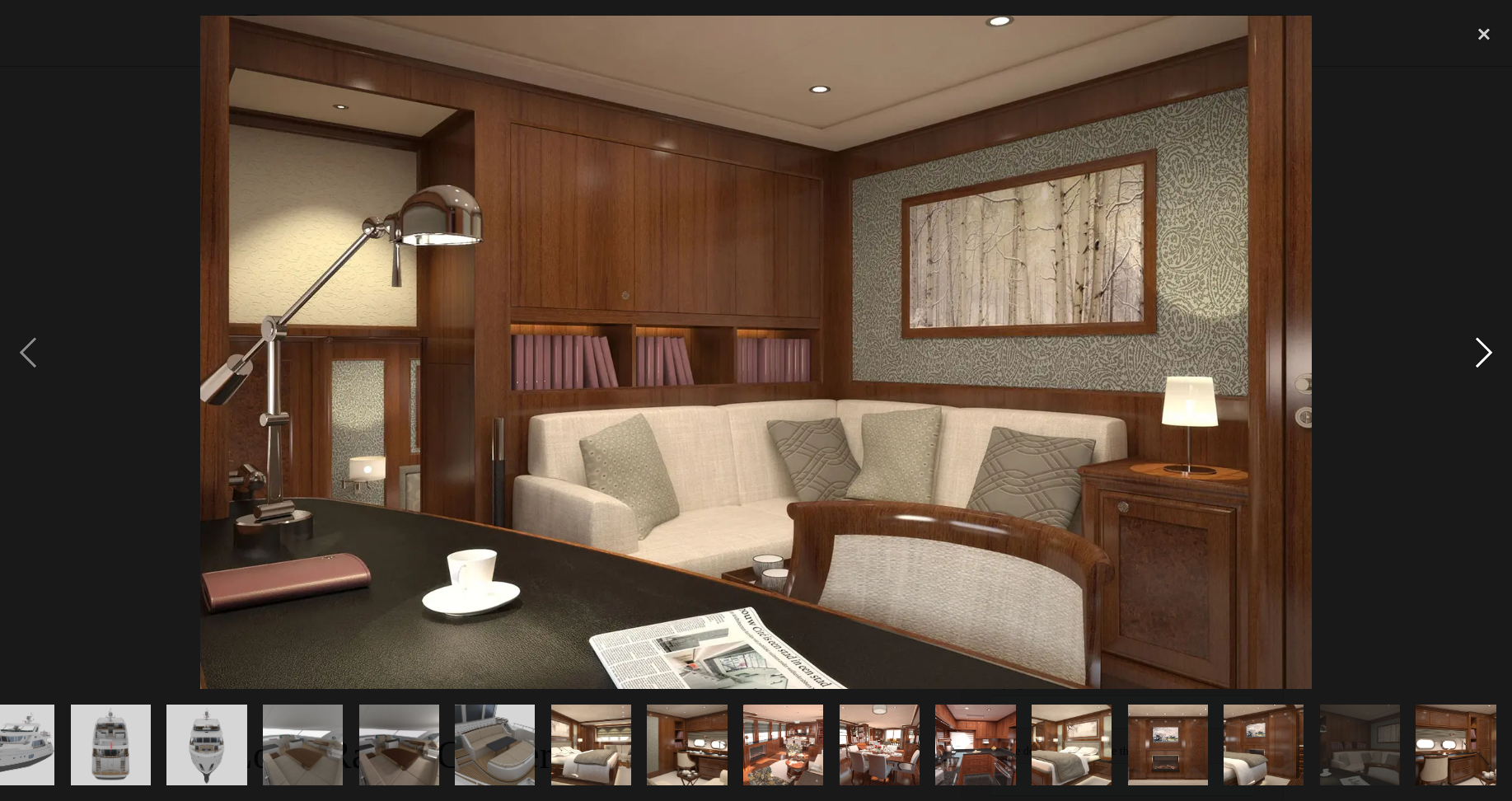
click at [1475, 354] on div "next image" at bounding box center [1485, 352] width 56 height 672
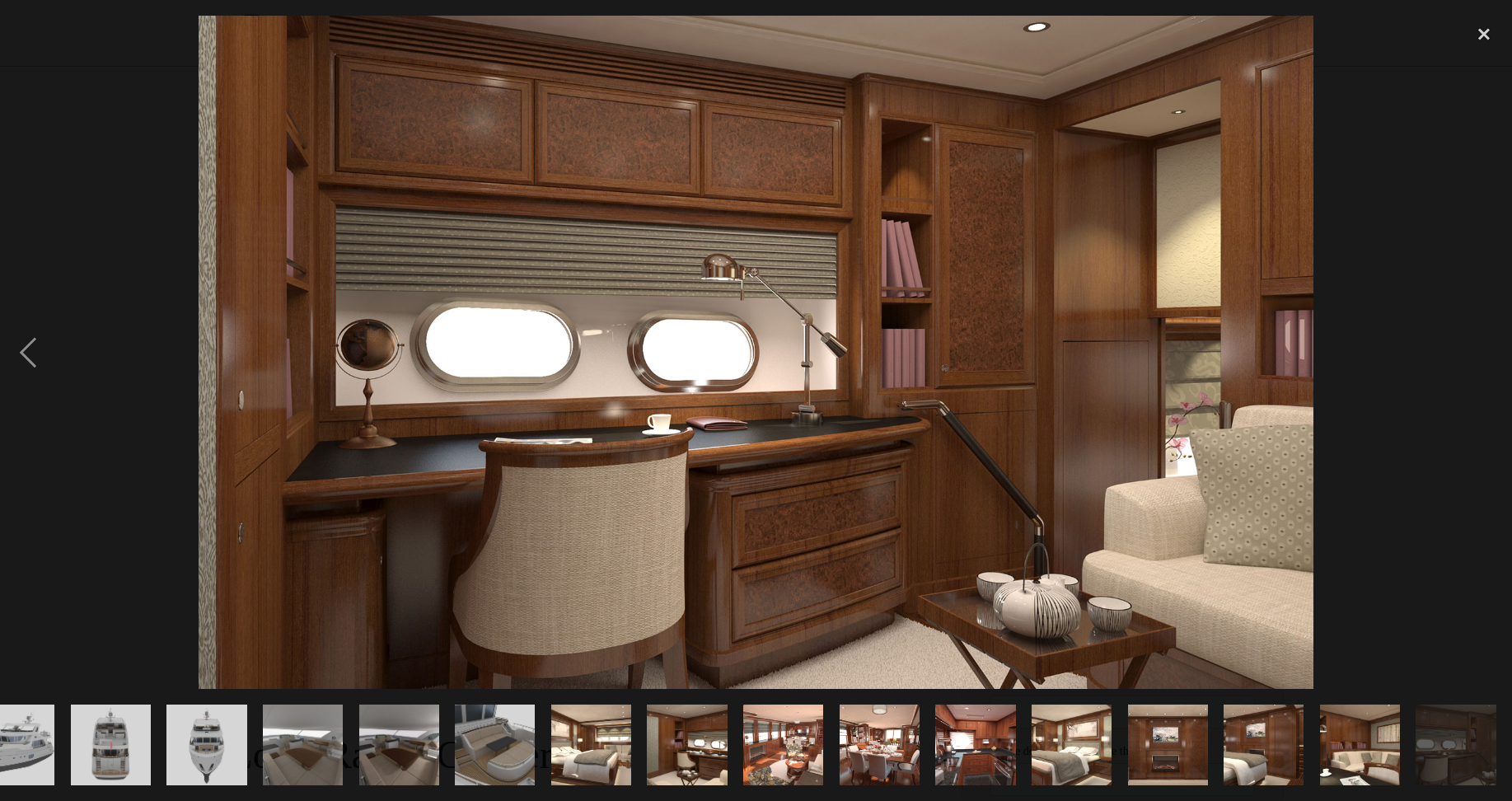
click at [1475, 354] on div "next image" at bounding box center [1485, 352] width 56 height 672
click at [1486, 37] on div "close lightbox" at bounding box center [1485, 33] width 56 height 37
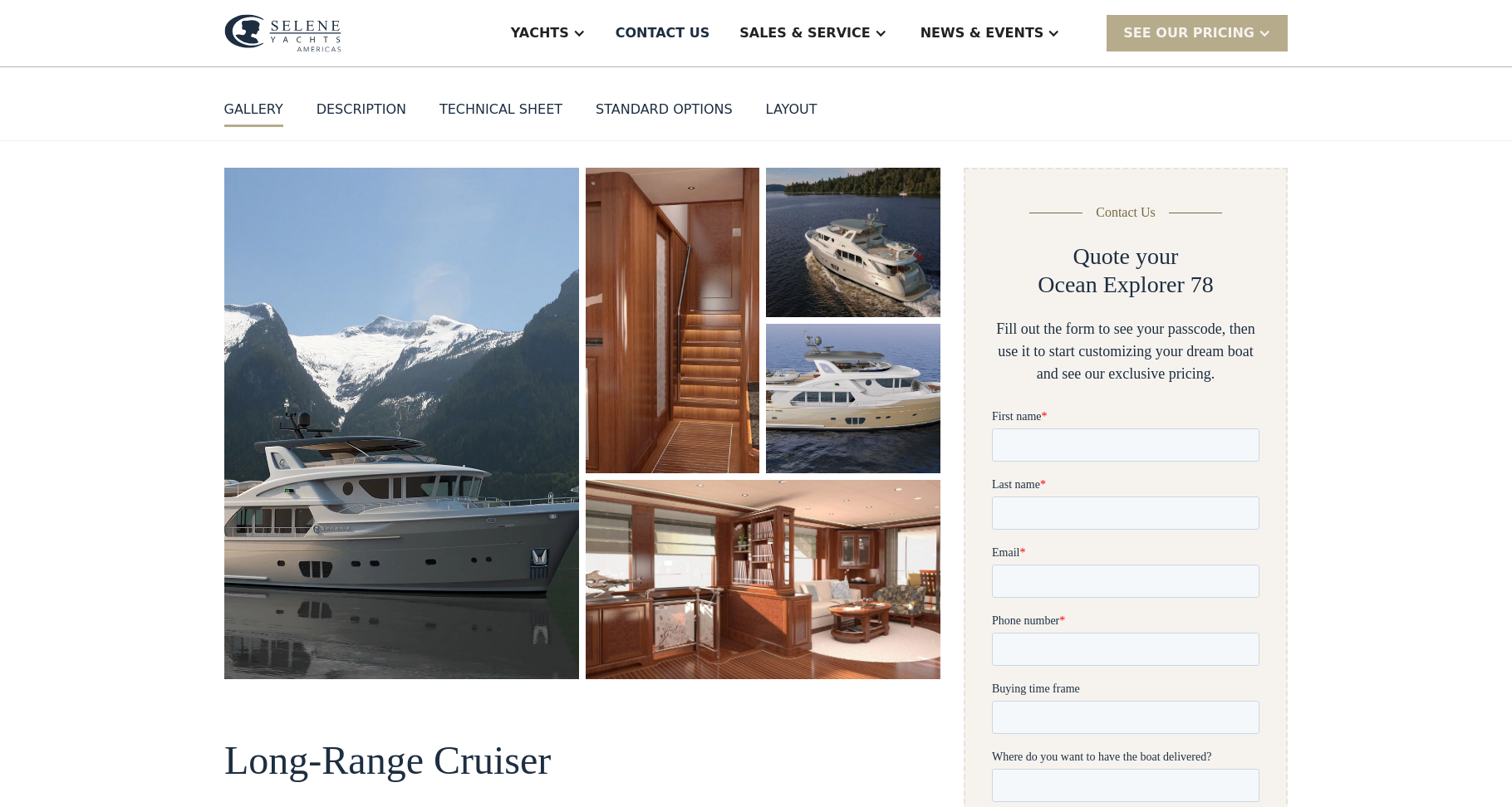
scroll to position [0, 0]
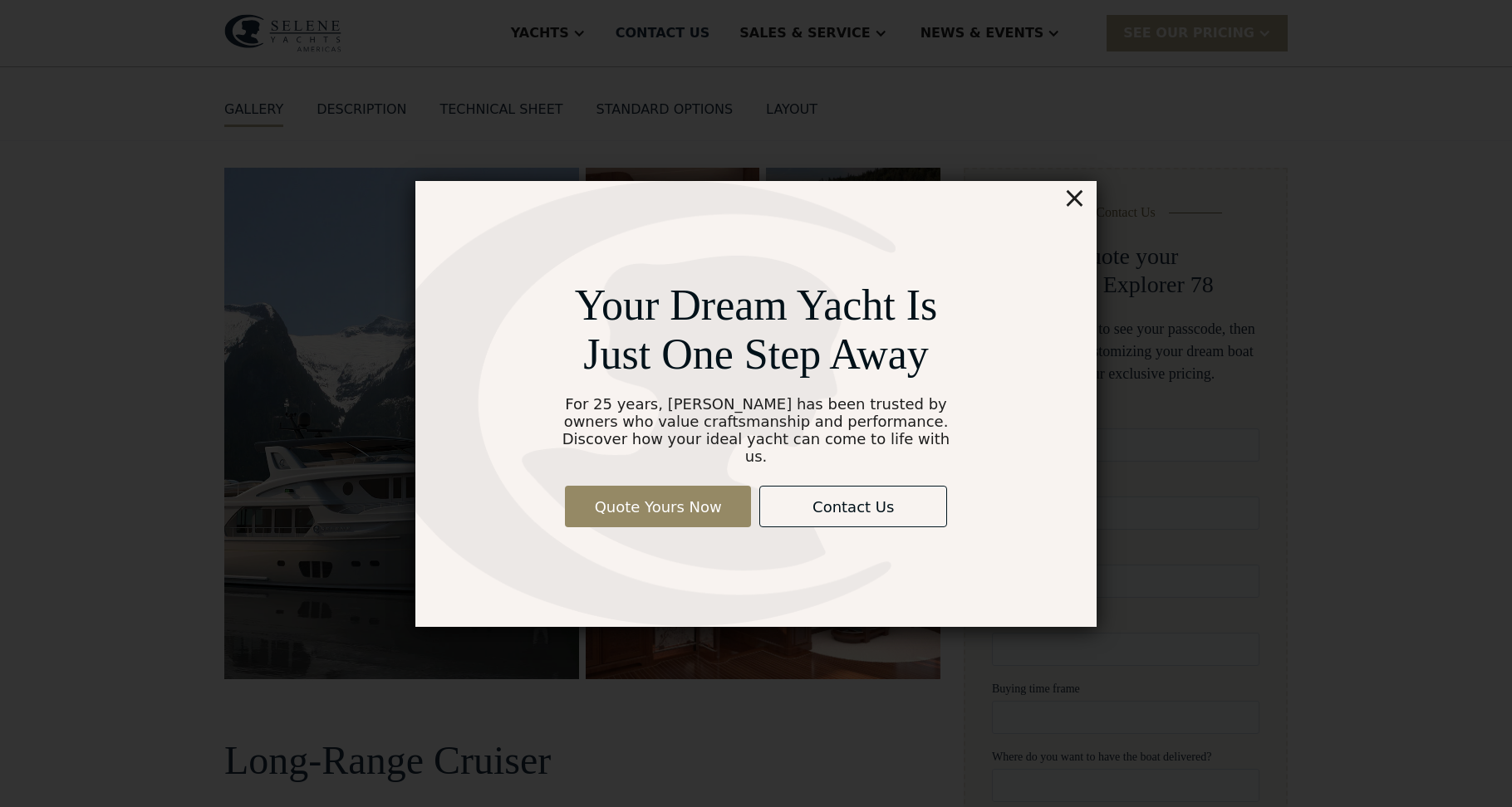
click at [1081, 202] on div "×" at bounding box center [1075, 197] width 24 height 33
